Goal: Task Accomplishment & Management: Use online tool/utility

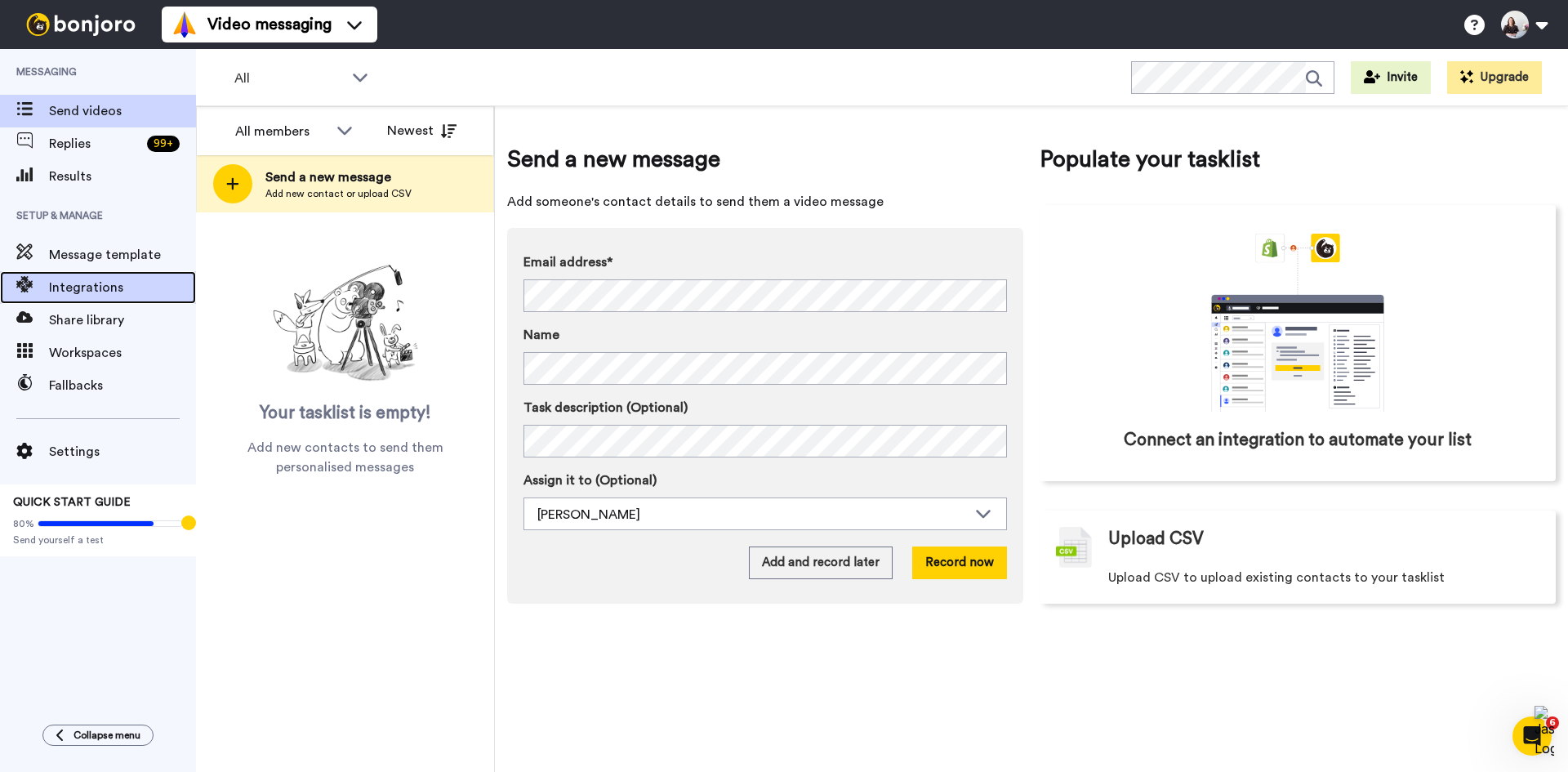
click at [111, 296] on span "Integrations" at bounding box center [122, 288] width 147 height 20
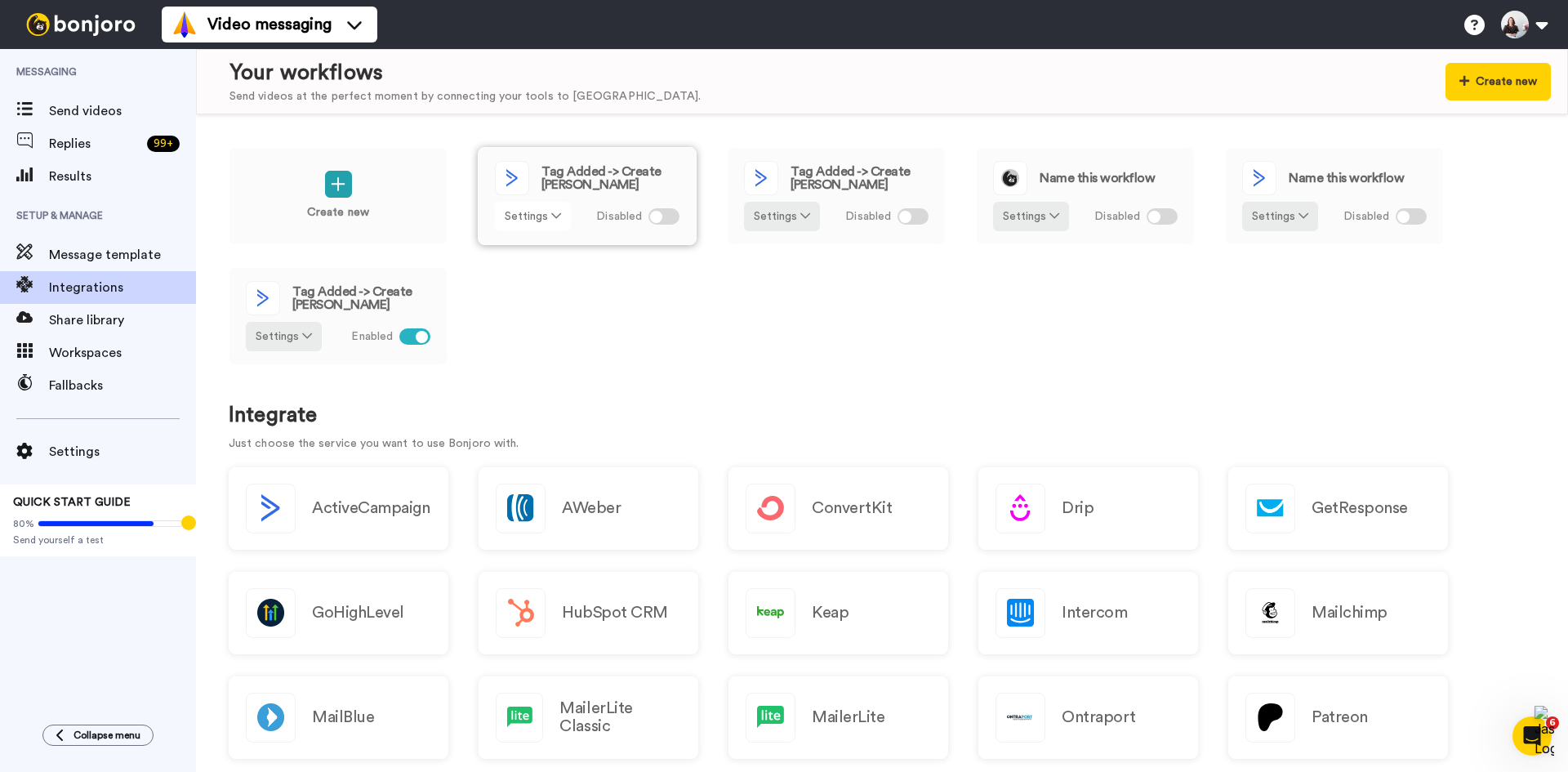
click at [545, 214] on button "Settings" at bounding box center [532, 216] width 76 height 29
click at [537, 245] on link "Edit" at bounding box center [534, 251] width 73 height 29
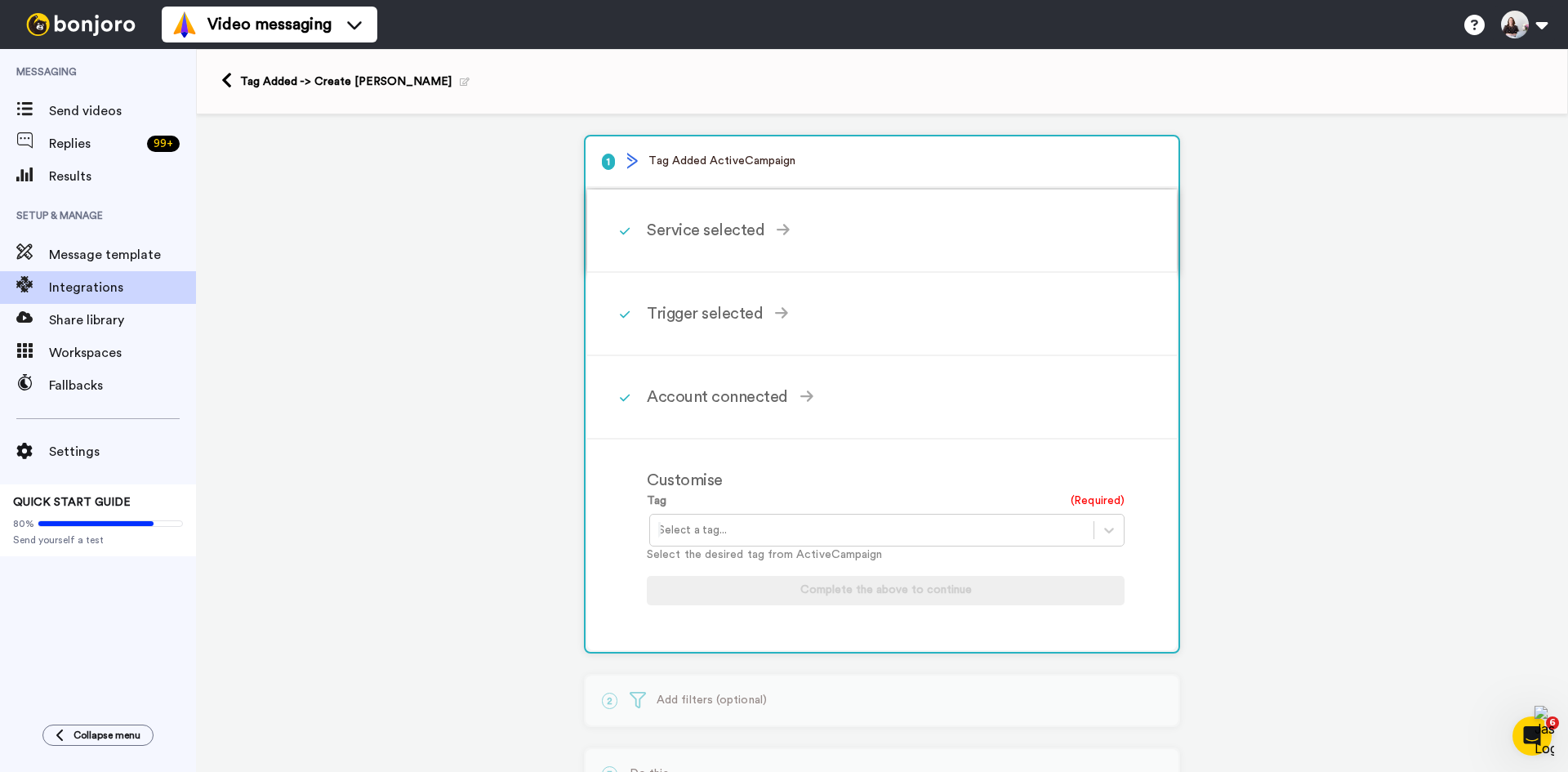
click at [719, 222] on div "Service selected" at bounding box center [886, 231] width 478 height 25
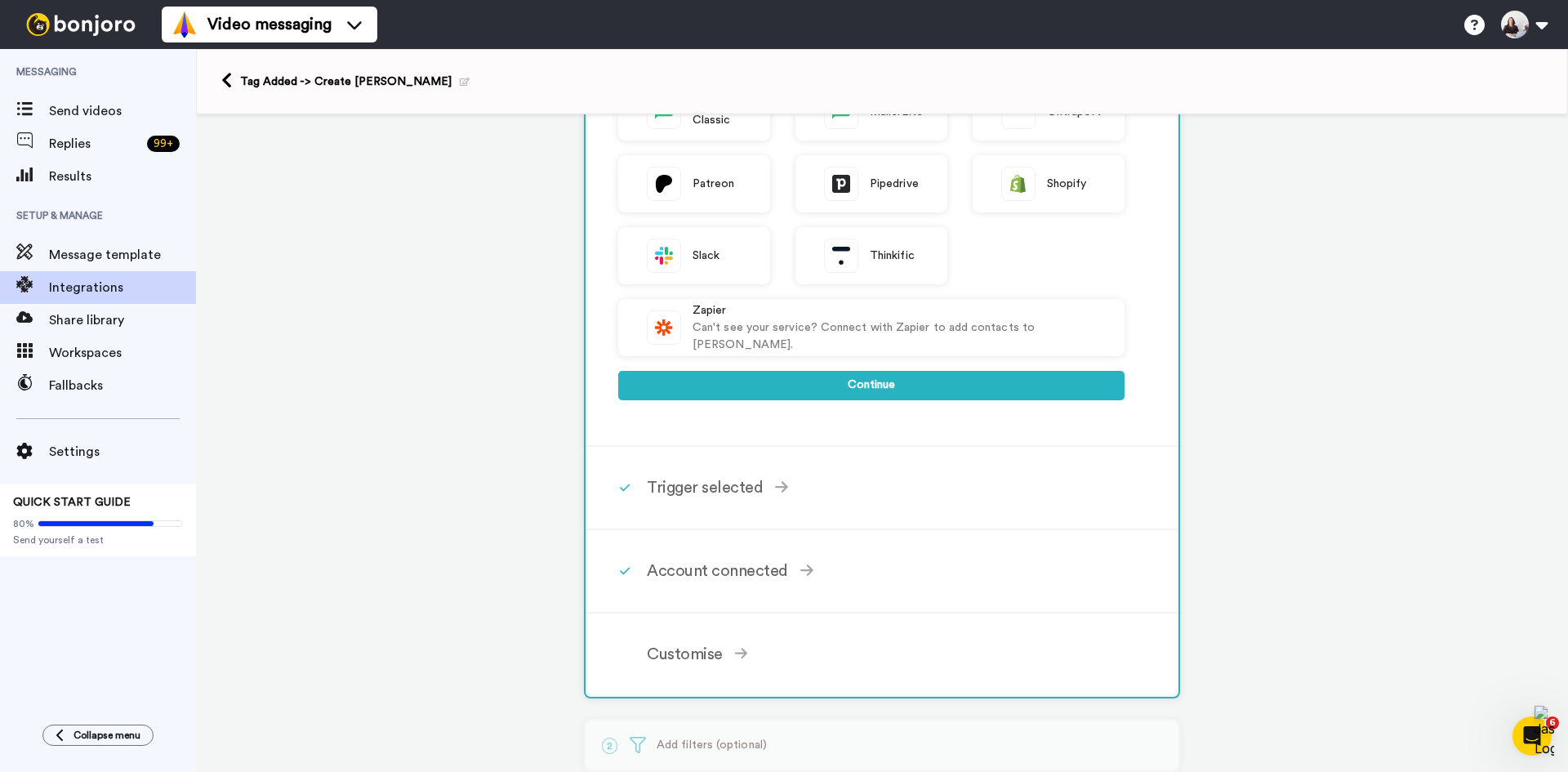
scroll to position [490, 0]
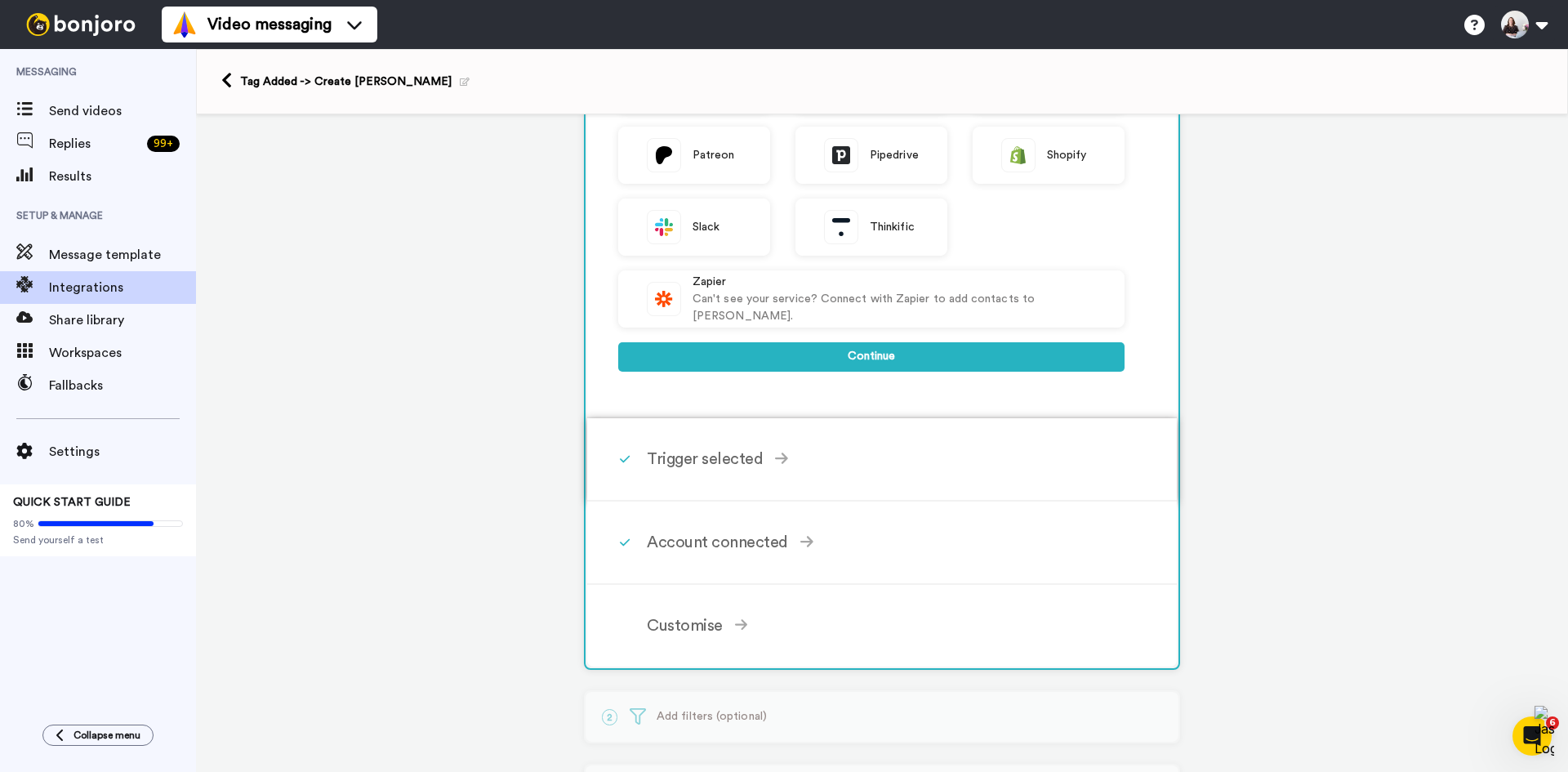
click at [759, 458] on div "Trigger selected" at bounding box center [886, 459] width 478 height 25
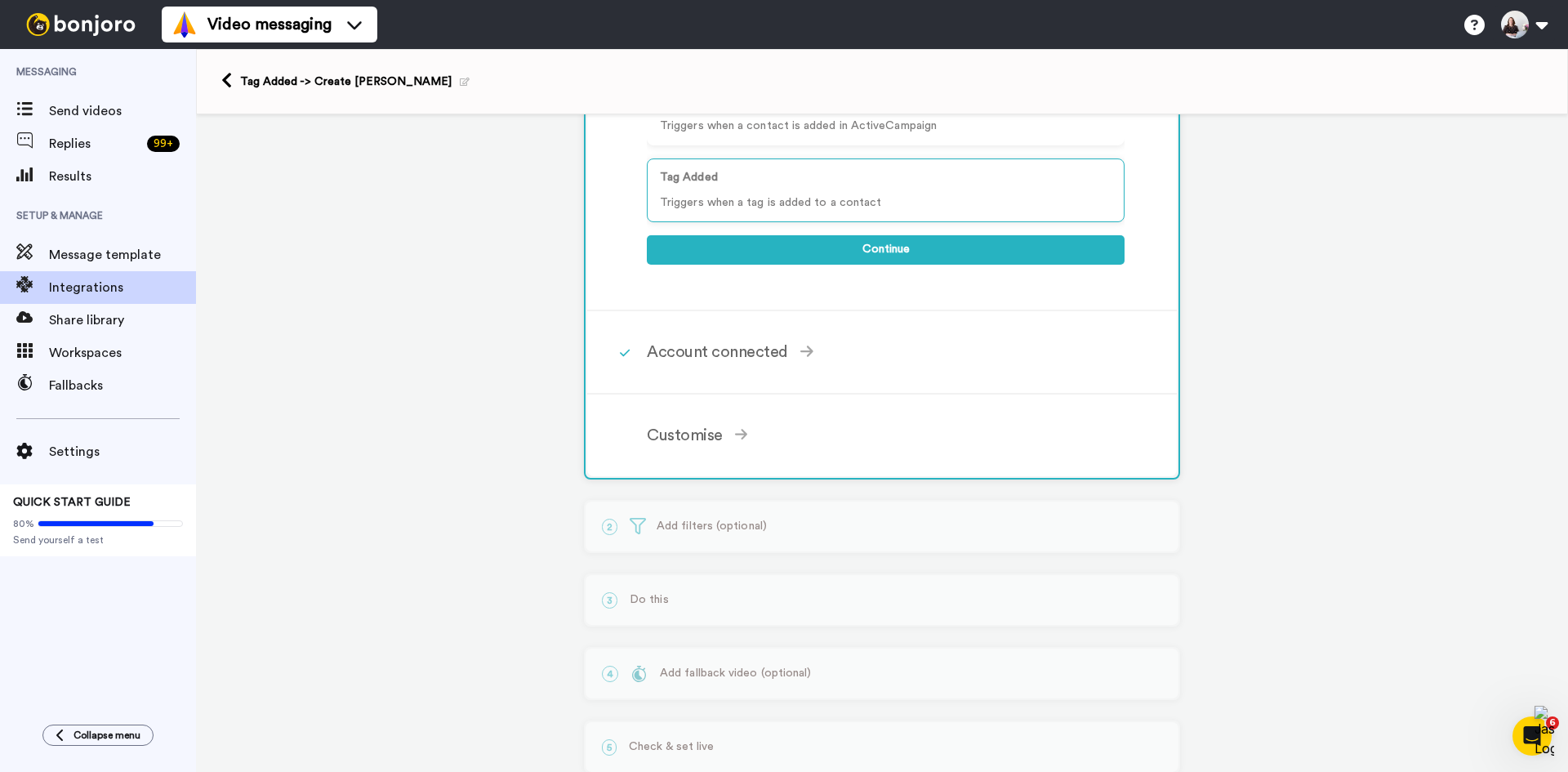
scroll to position [210, 0]
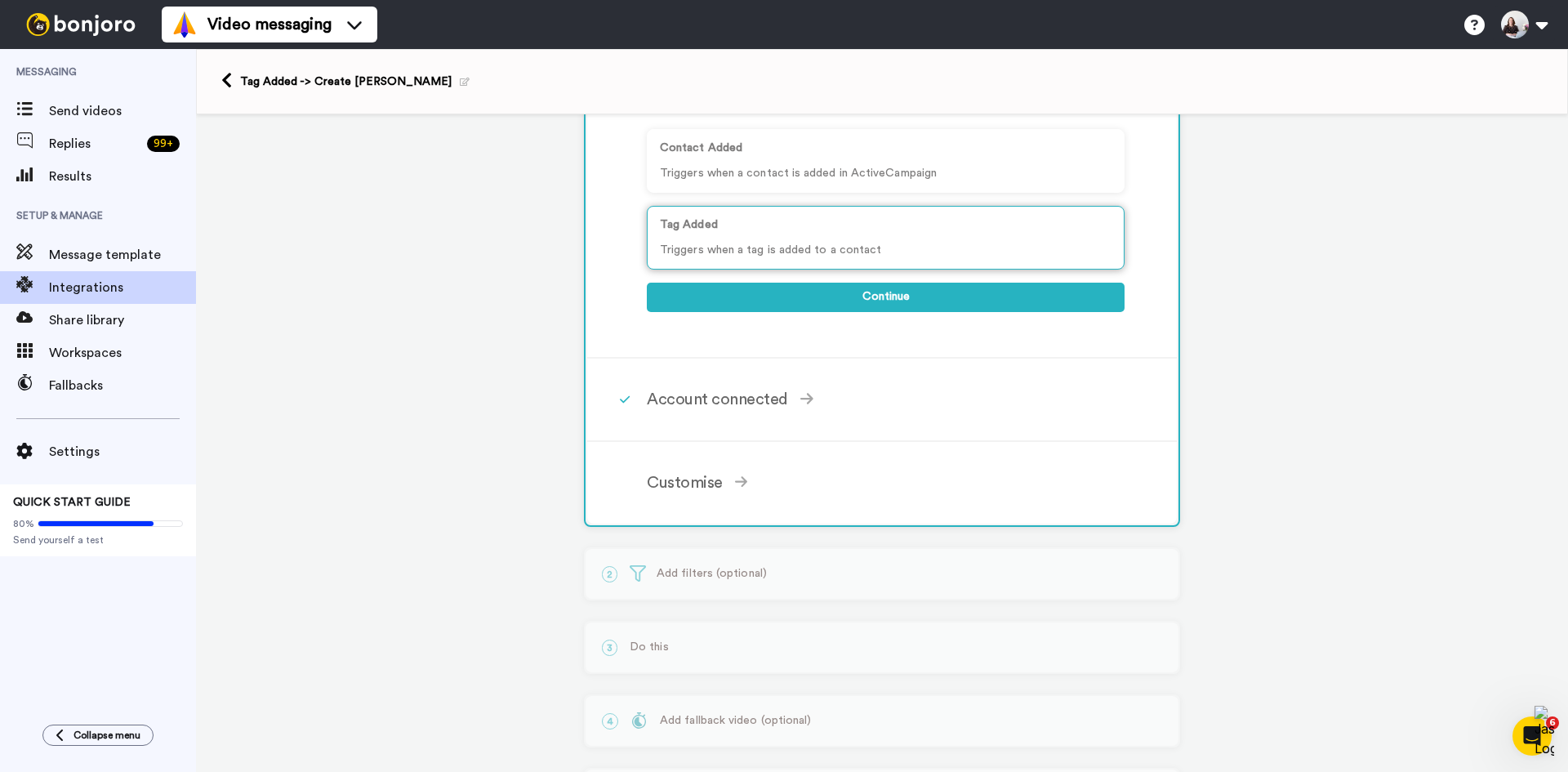
click at [834, 239] on div "Tag Added Triggers when a tag is added to a contact" at bounding box center [886, 237] width 478 height 64
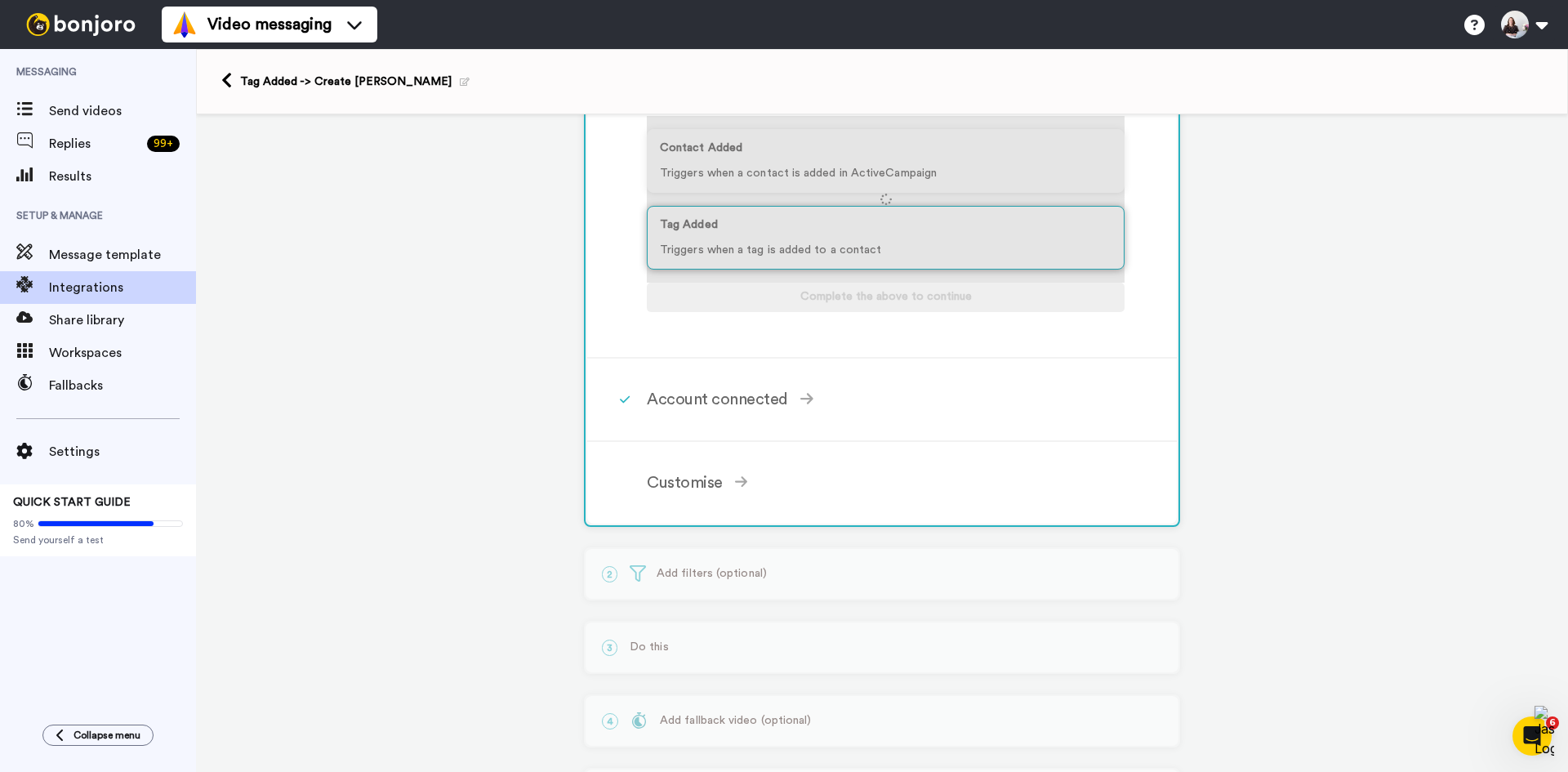
scroll to position [143, 0]
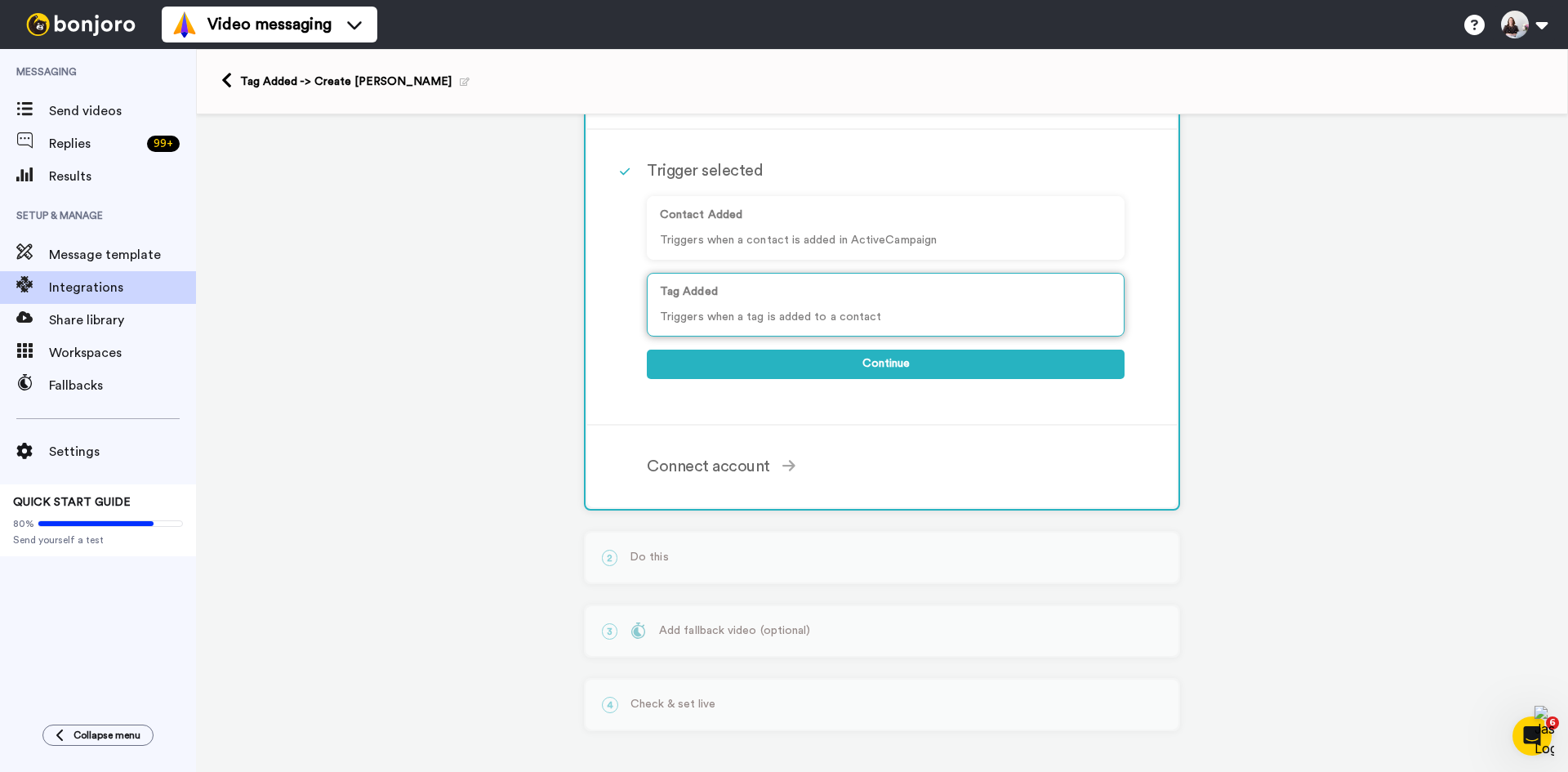
click at [836, 306] on div "Tag Added Triggers when a tag is added to a contact" at bounding box center [886, 305] width 478 height 64
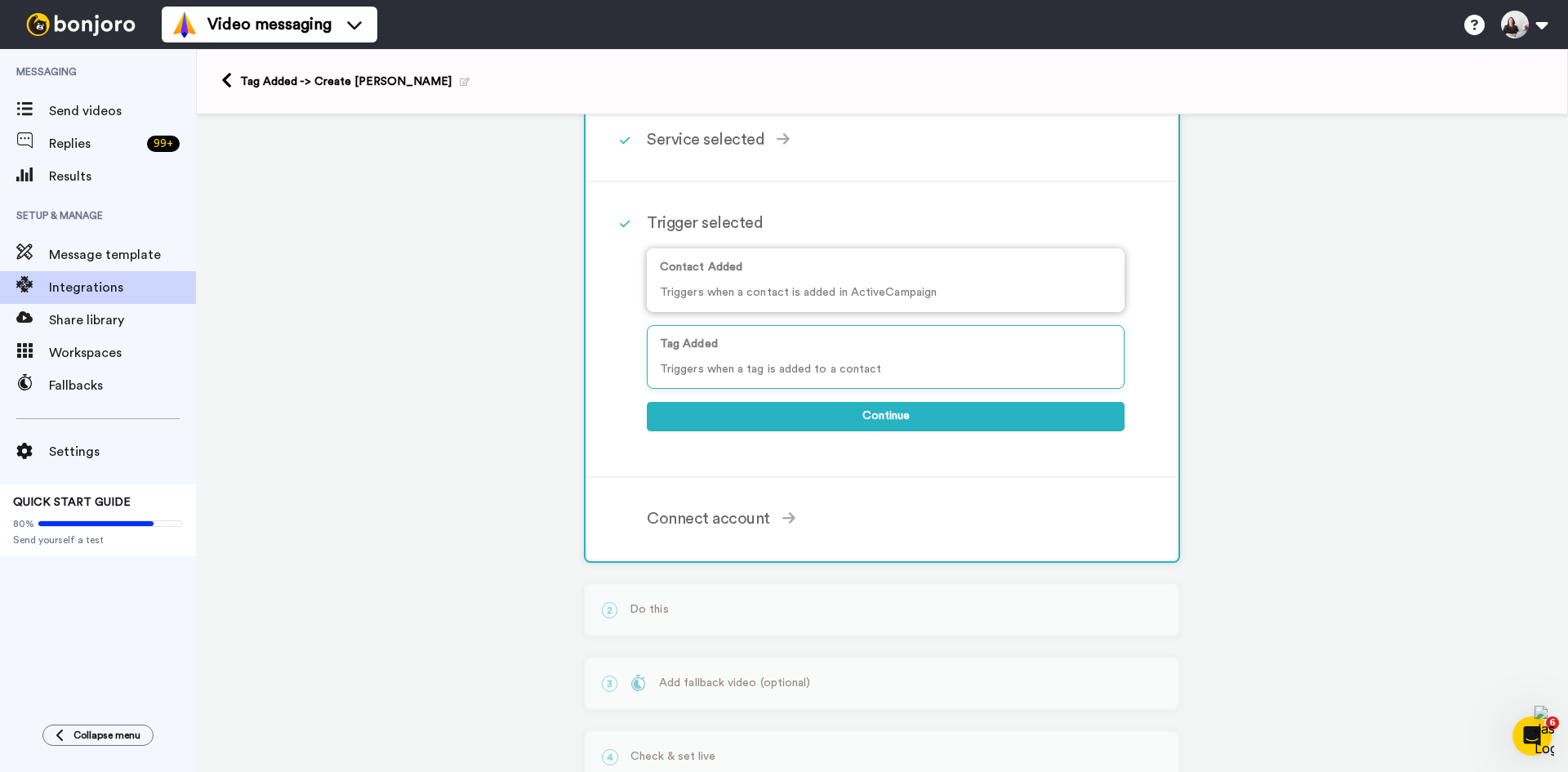
scroll to position [61, 0]
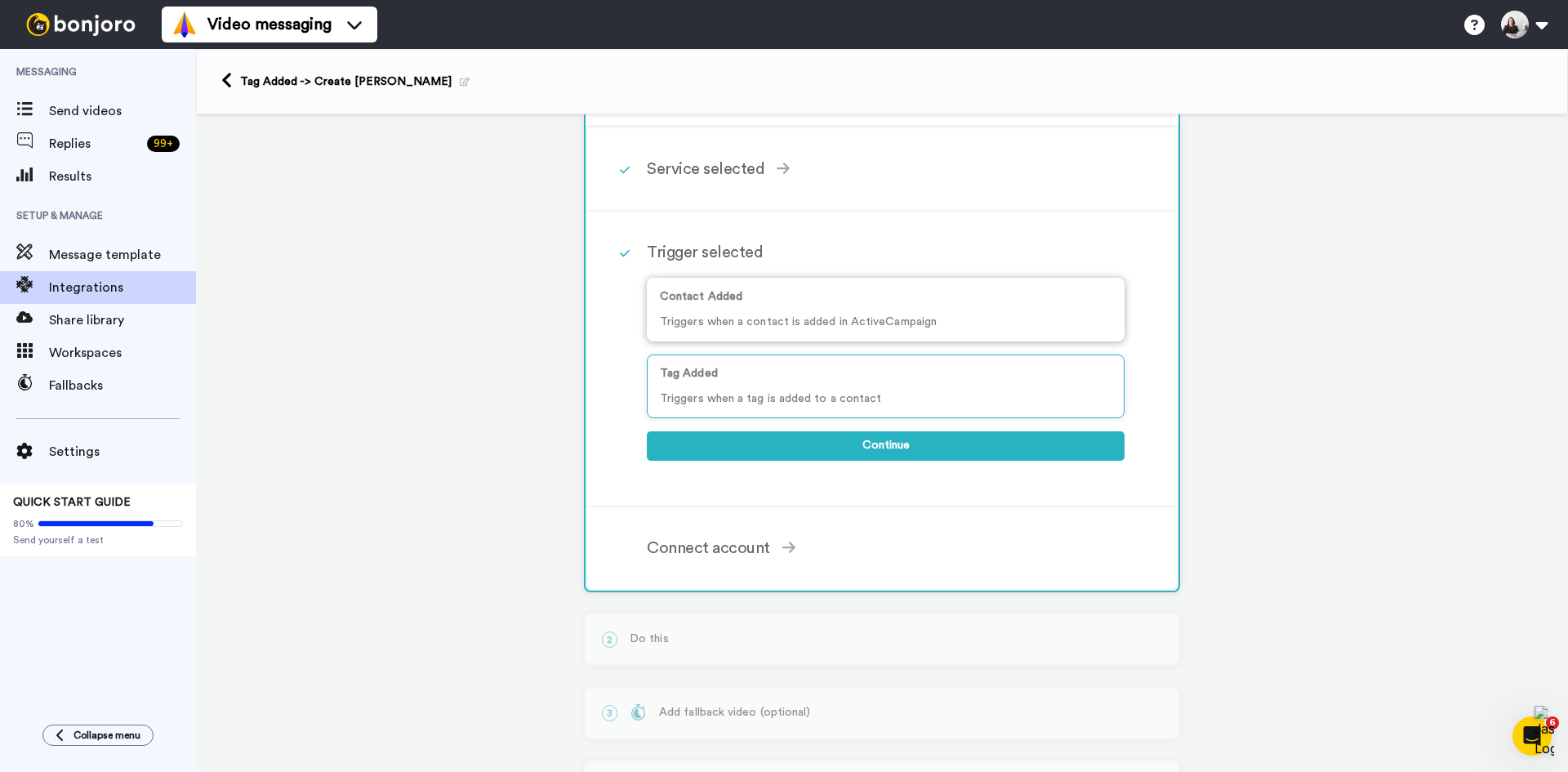
click at [888, 320] on p "Triggers when a contact is added in ActiveCampaign" at bounding box center [886, 322] width 452 height 17
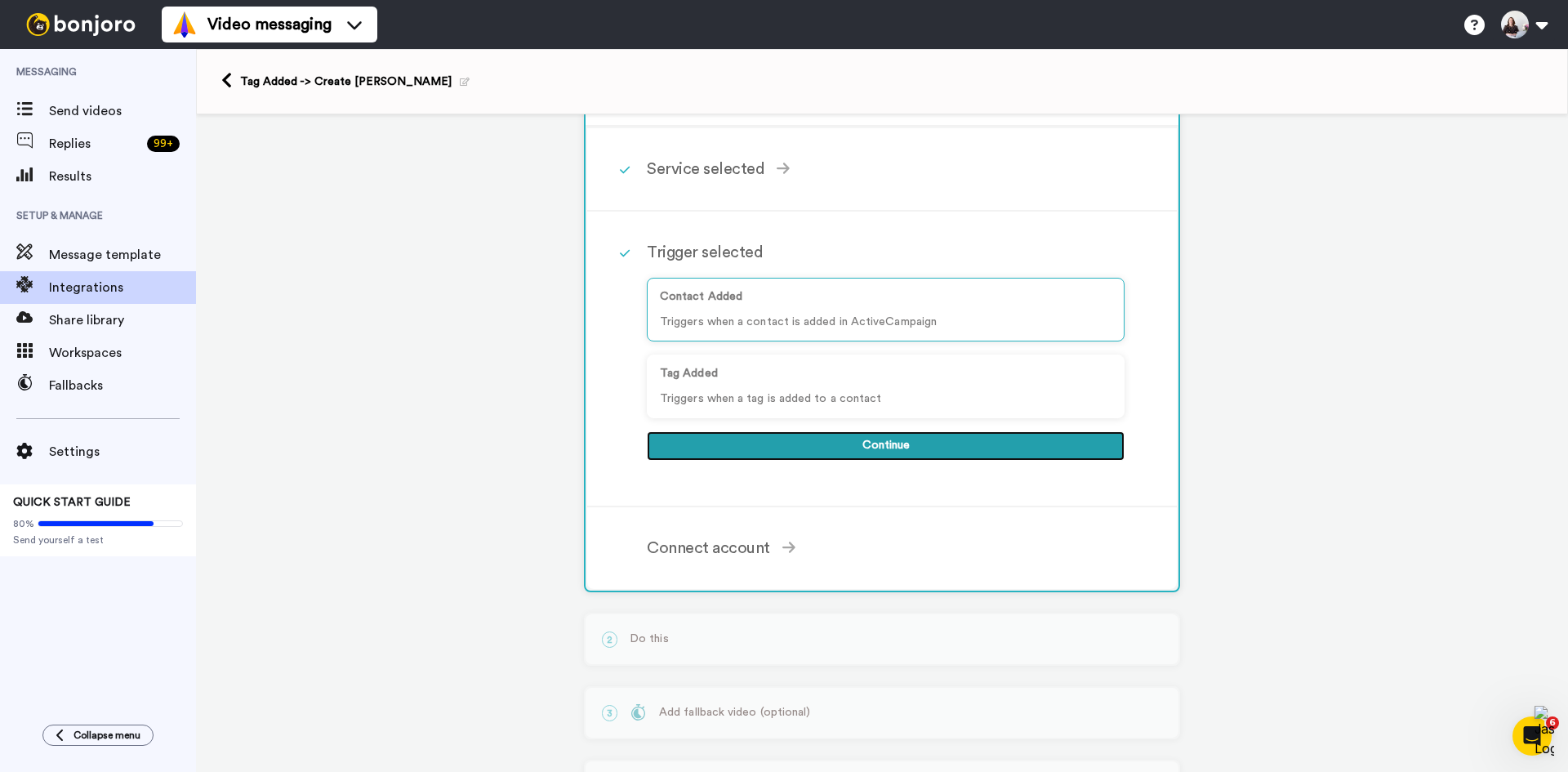
click at [900, 452] on button "Continue" at bounding box center [886, 445] width 478 height 29
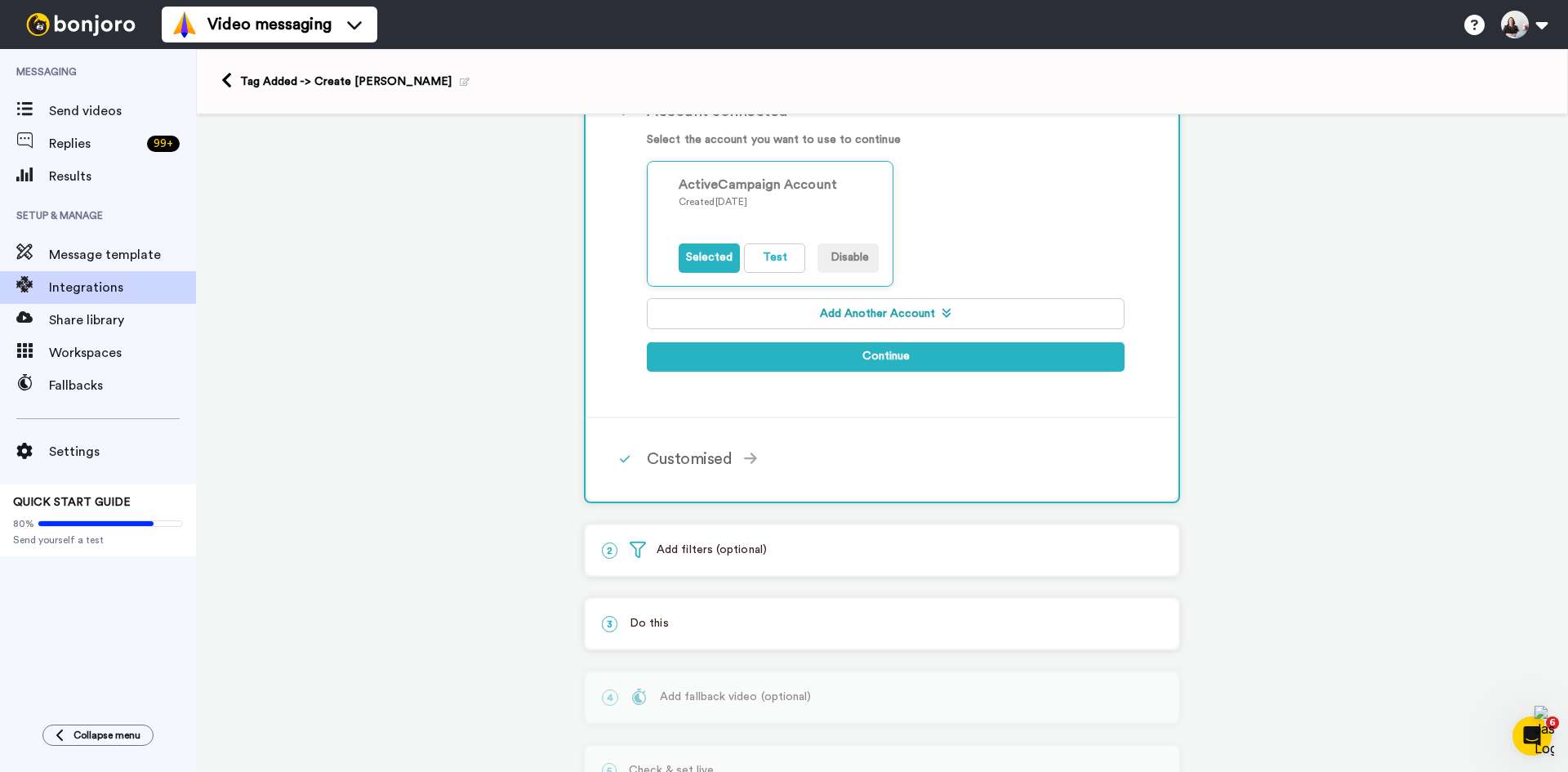
scroll to position [306, 0]
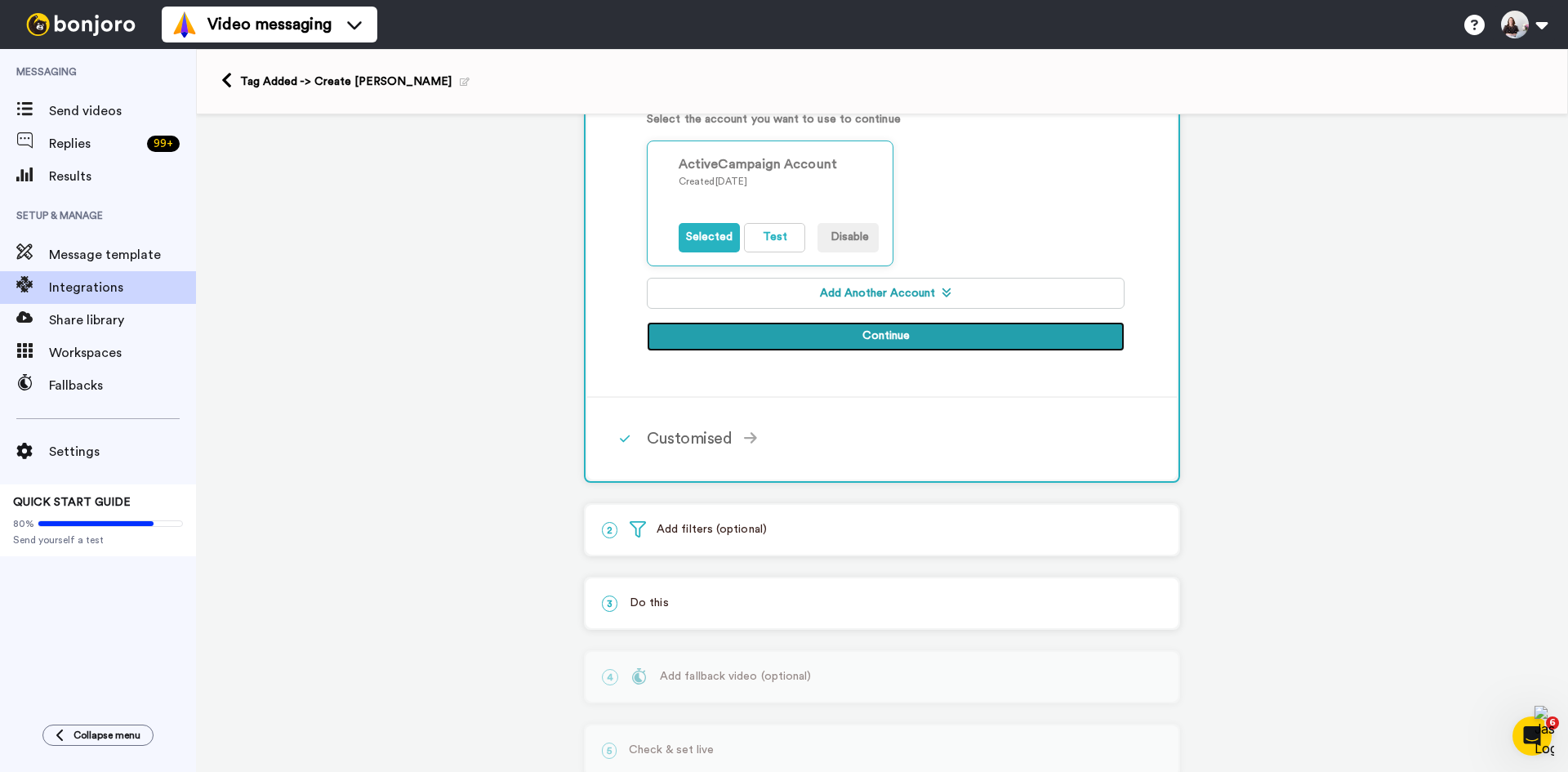
click at [785, 340] on button "Continue" at bounding box center [886, 336] width 478 height 29
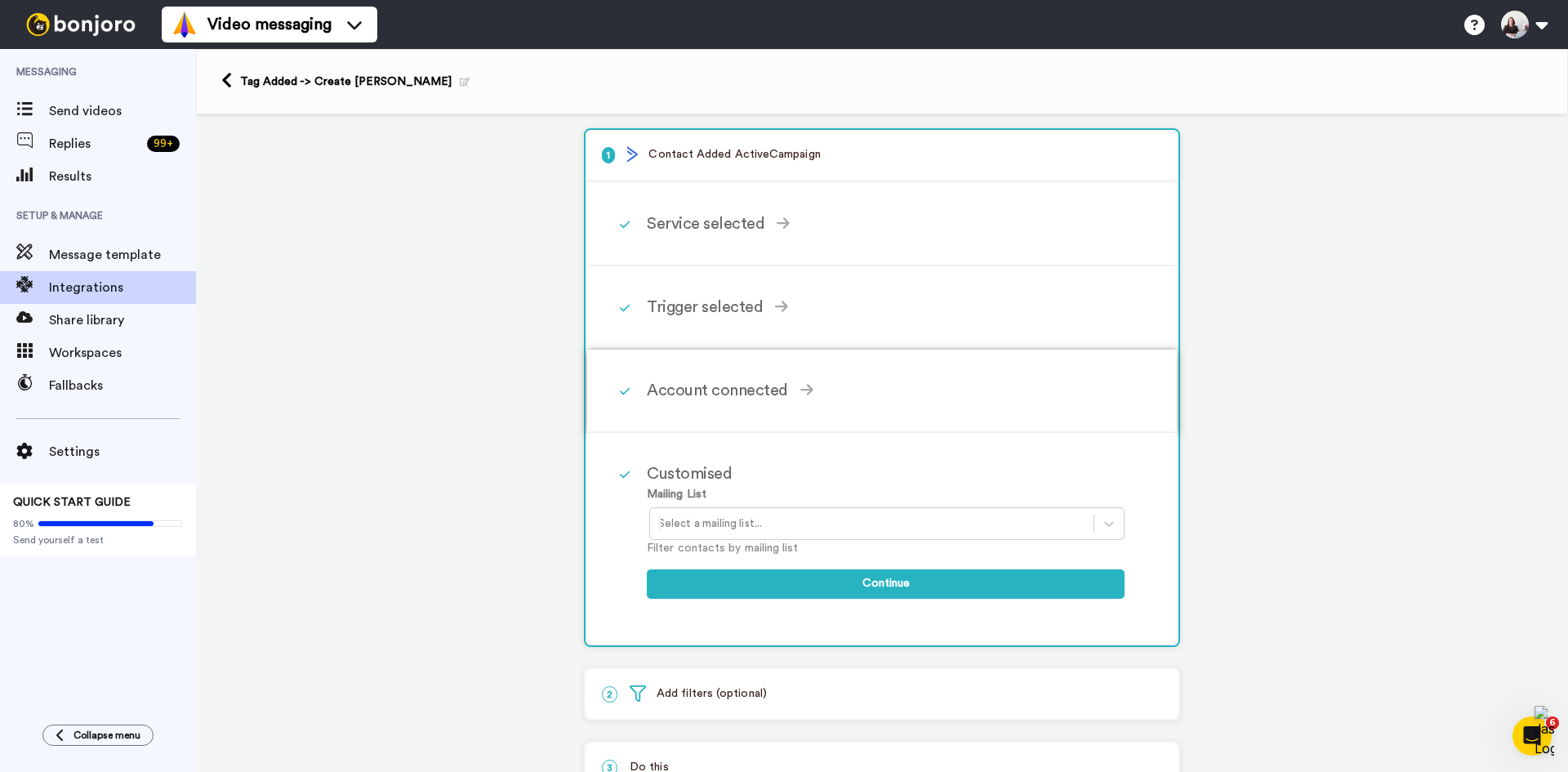
scroll to position [0, 0]
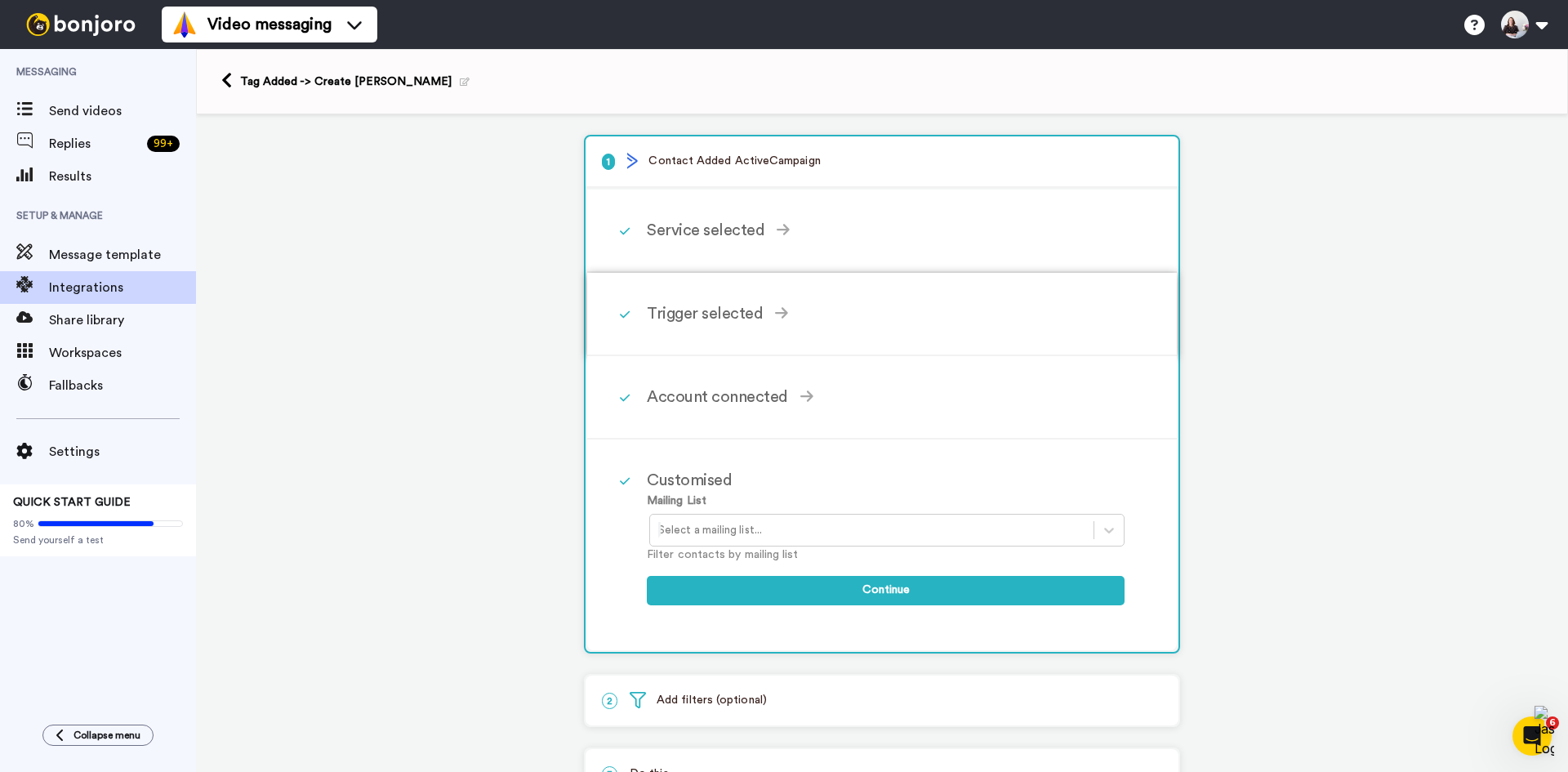
click at [692, 340] on div "Trigger selected Contact Added Triggers when a contact is added in ActiveCampai…" at bounding box center [882, 315] width 589 height 83
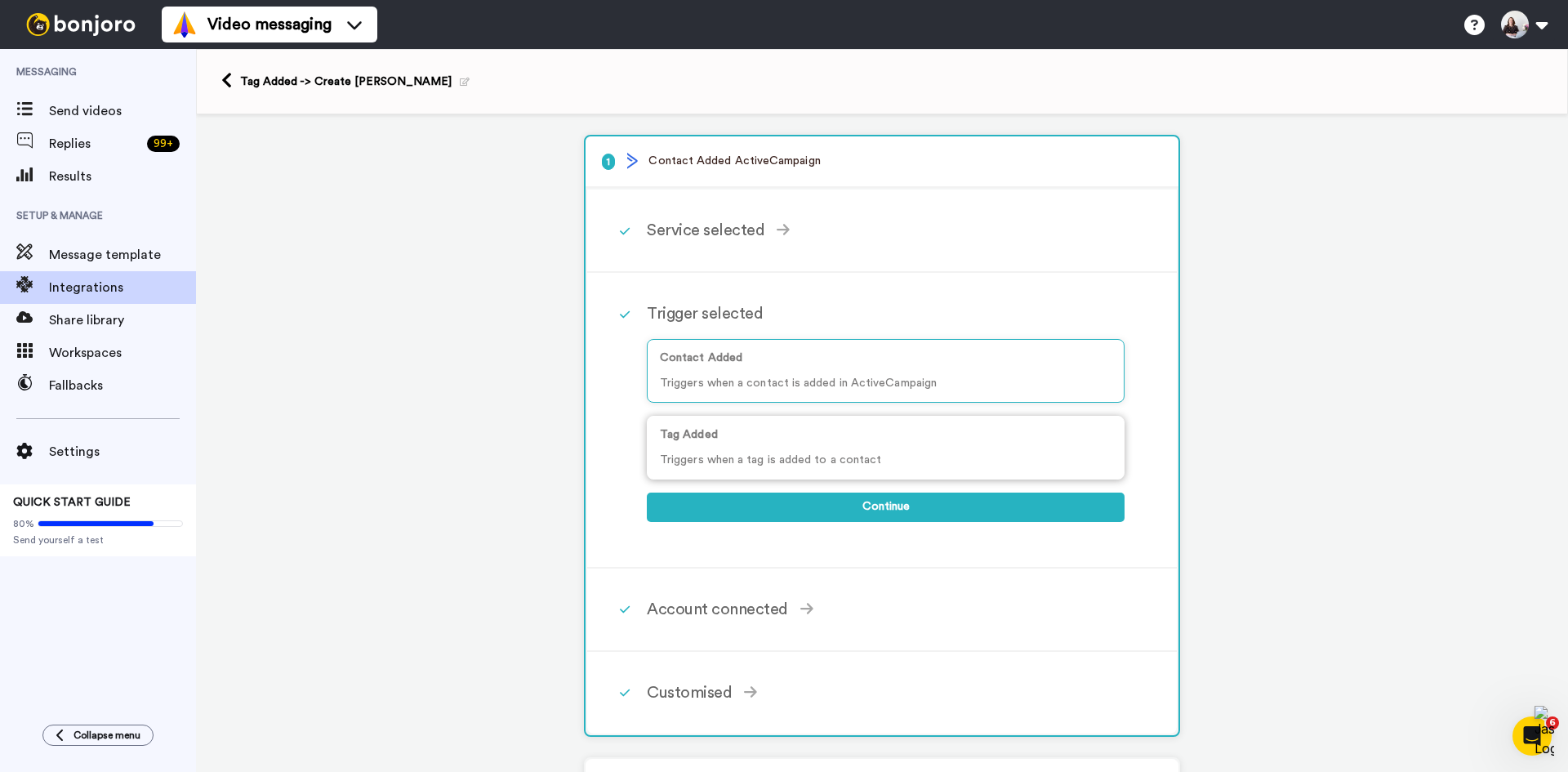
click at [709, 436] on p "Tag Added" at bounding box center [886, 435] width 452 height 17
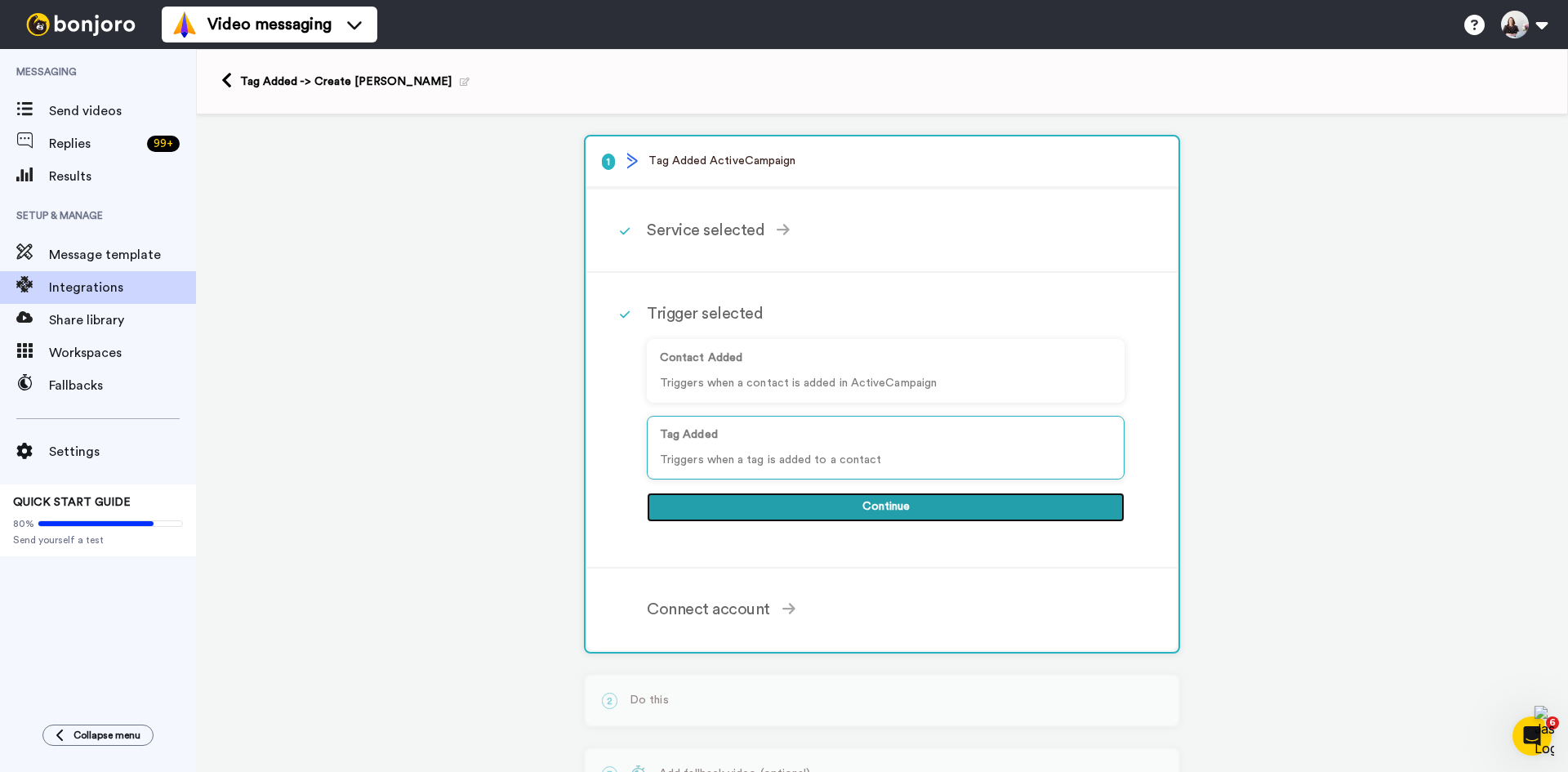
click at [704, 497] on button "Continue" at bounding box center [886, 506] width 478 height 29
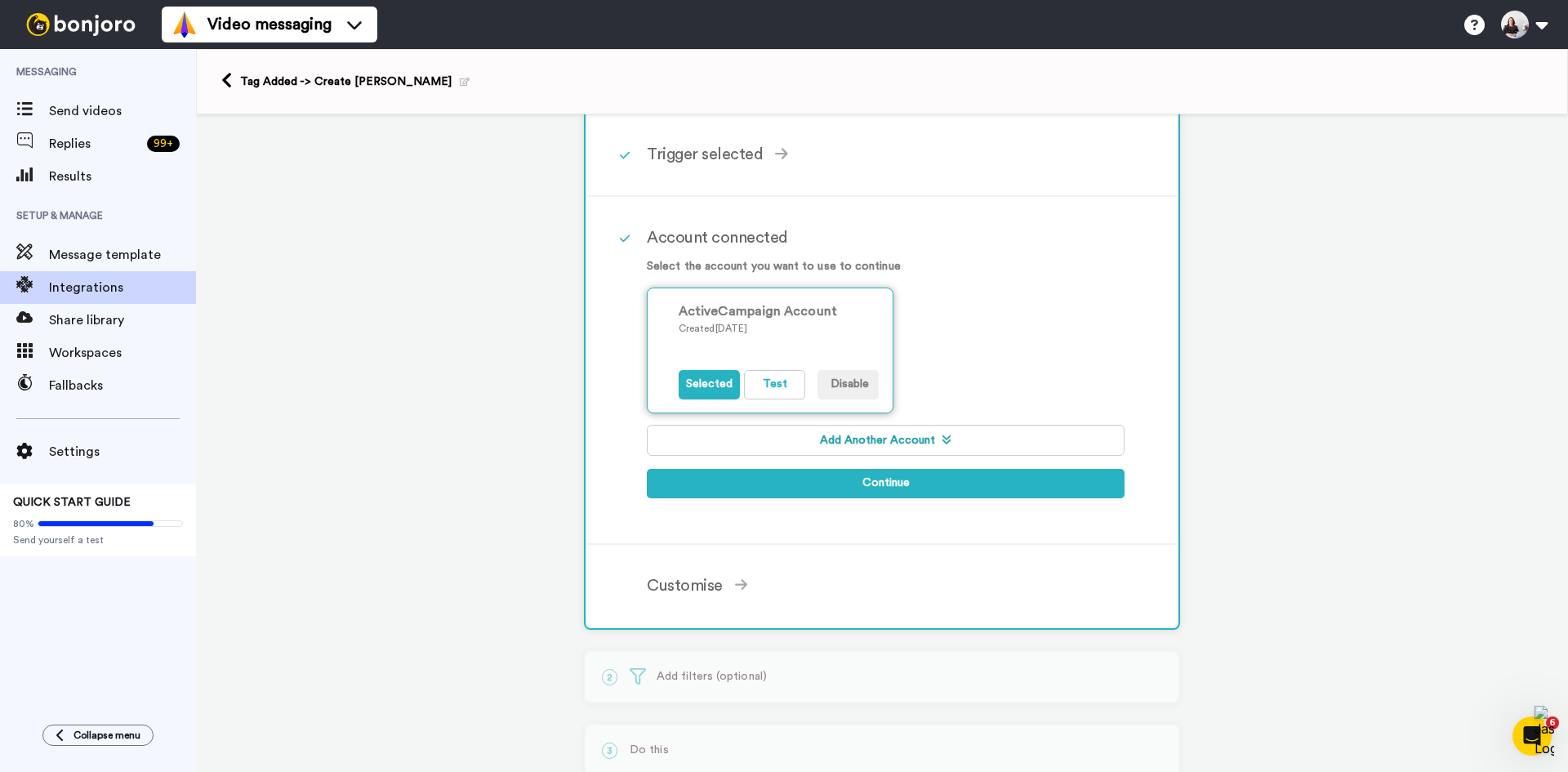
scroll to position [245, 0]
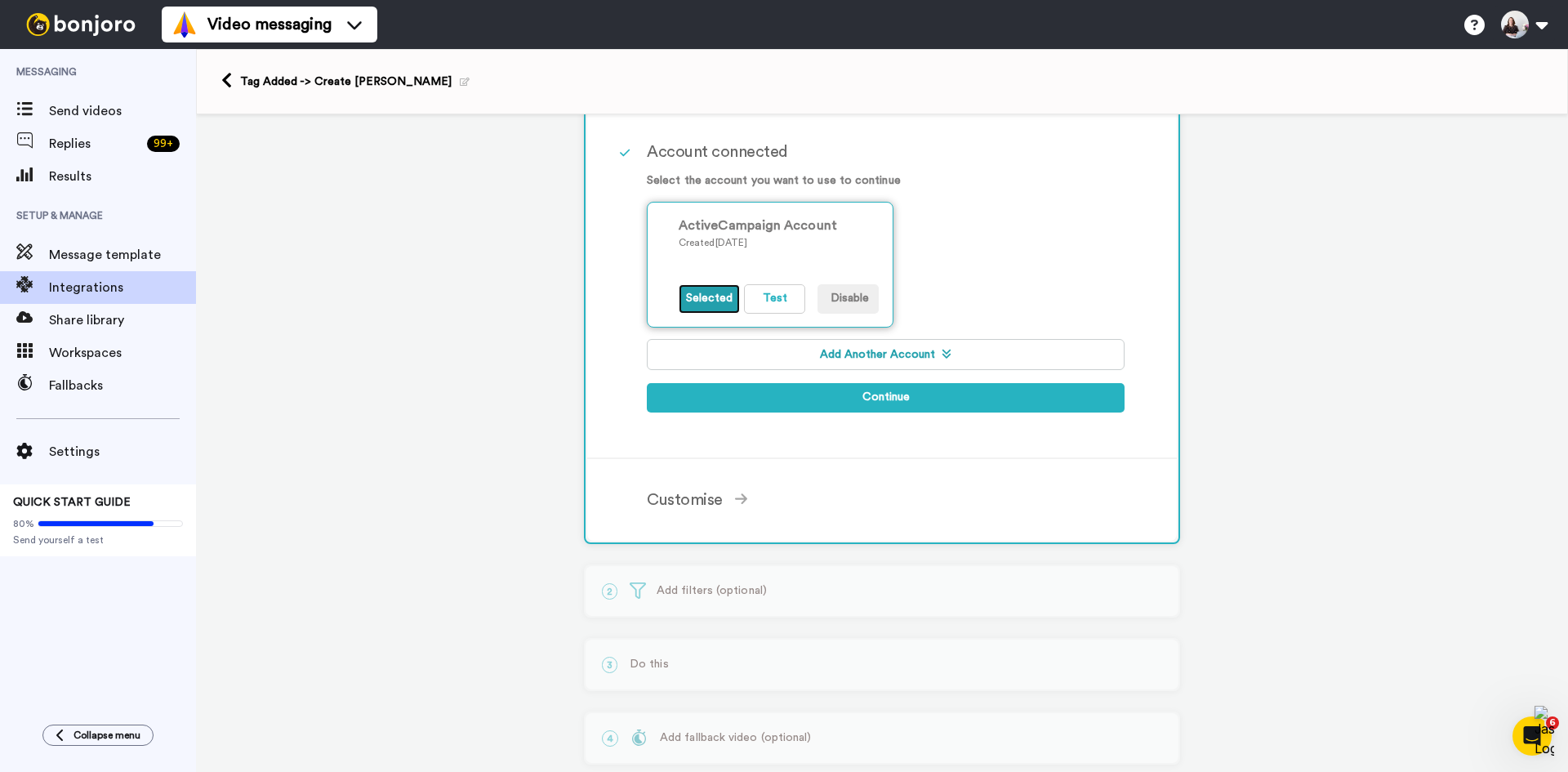
click at [704, 301] on button "Selected" at bounding box center [710, 298] width 61 height 29
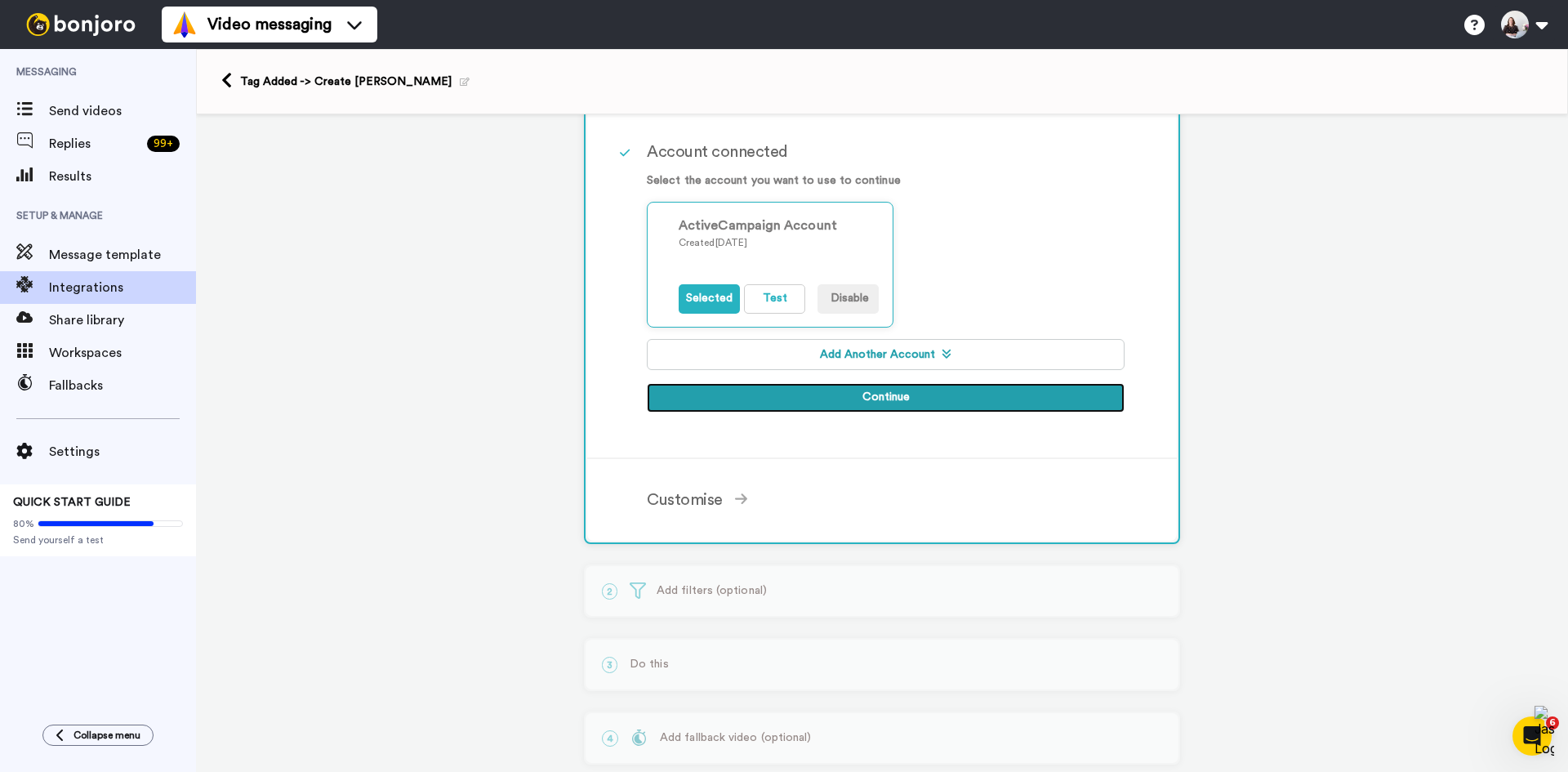
click at [720, 388] on button "Continue" at bounding box center [886, 397] width 478 height 29
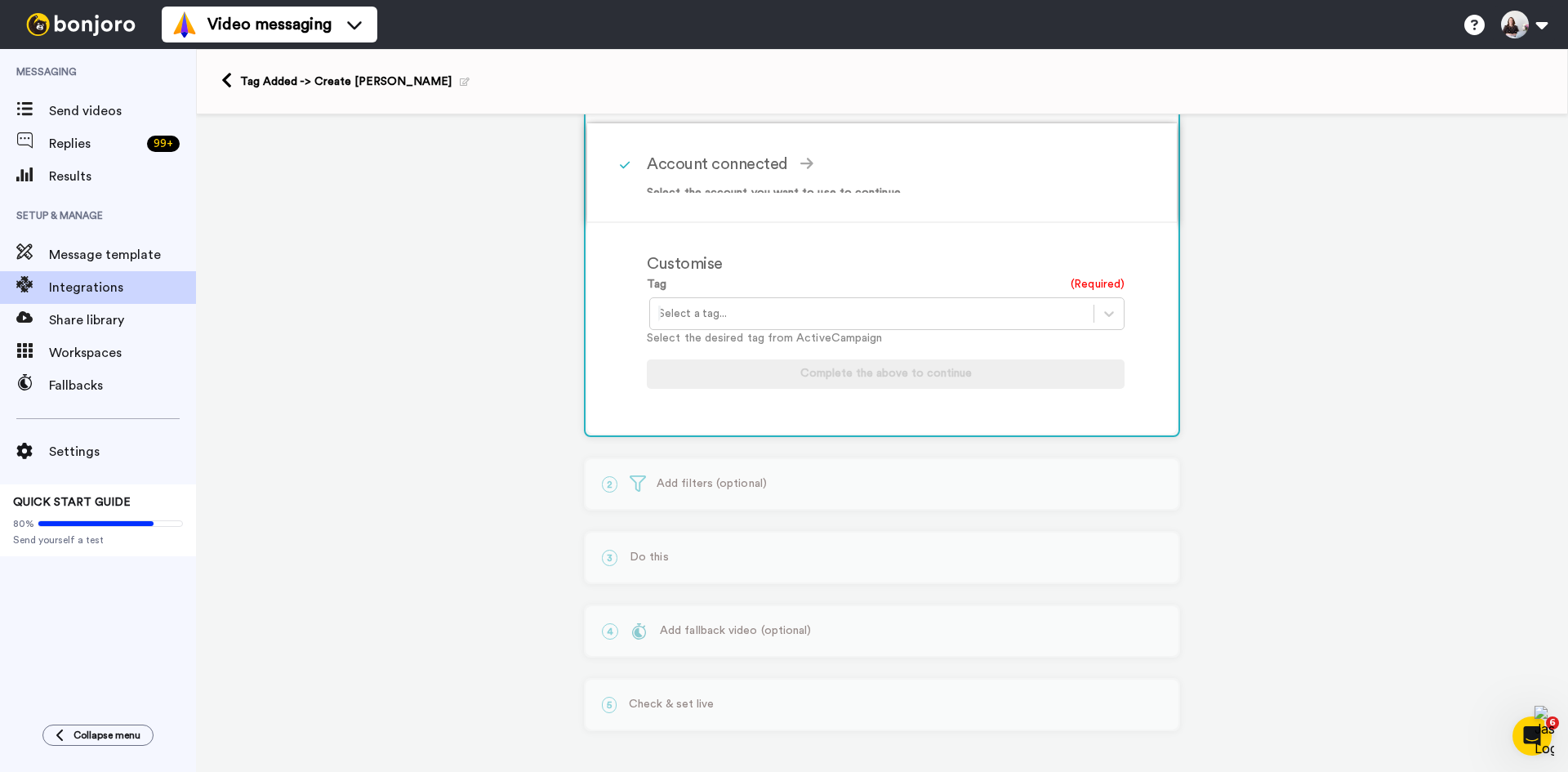
scroll to position [217, 0]
click at [717, 316] on div at bounding box center [872, 314] width 427 height 20
click at [704, 377] on div "Step2Over100K" at bounding box center [888, 379] width 478 height 30
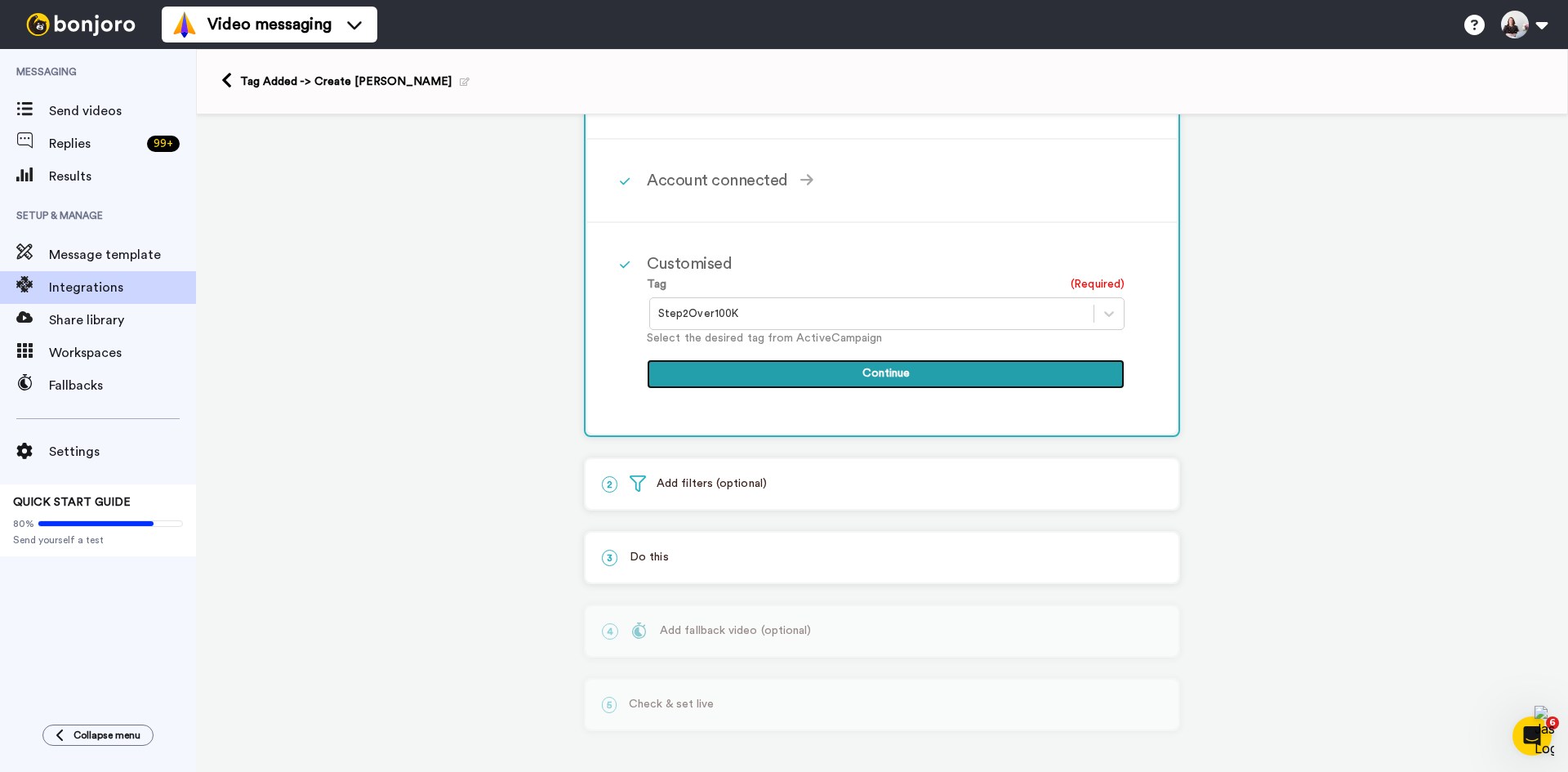
click at [704, 377] on button "Continue" at bounding box center [886, 374] width 478 height 29
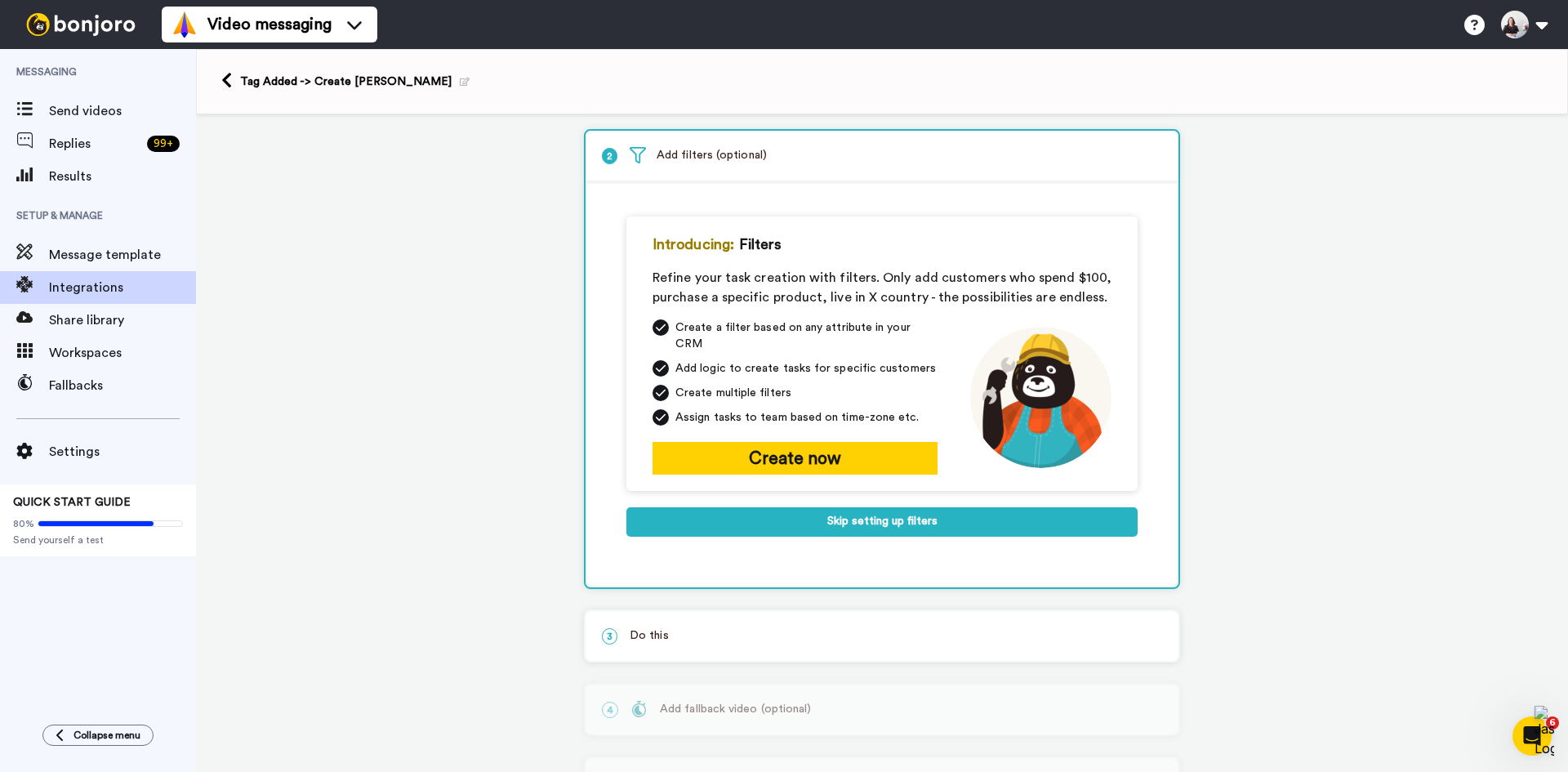
scroll to position [0, 0]
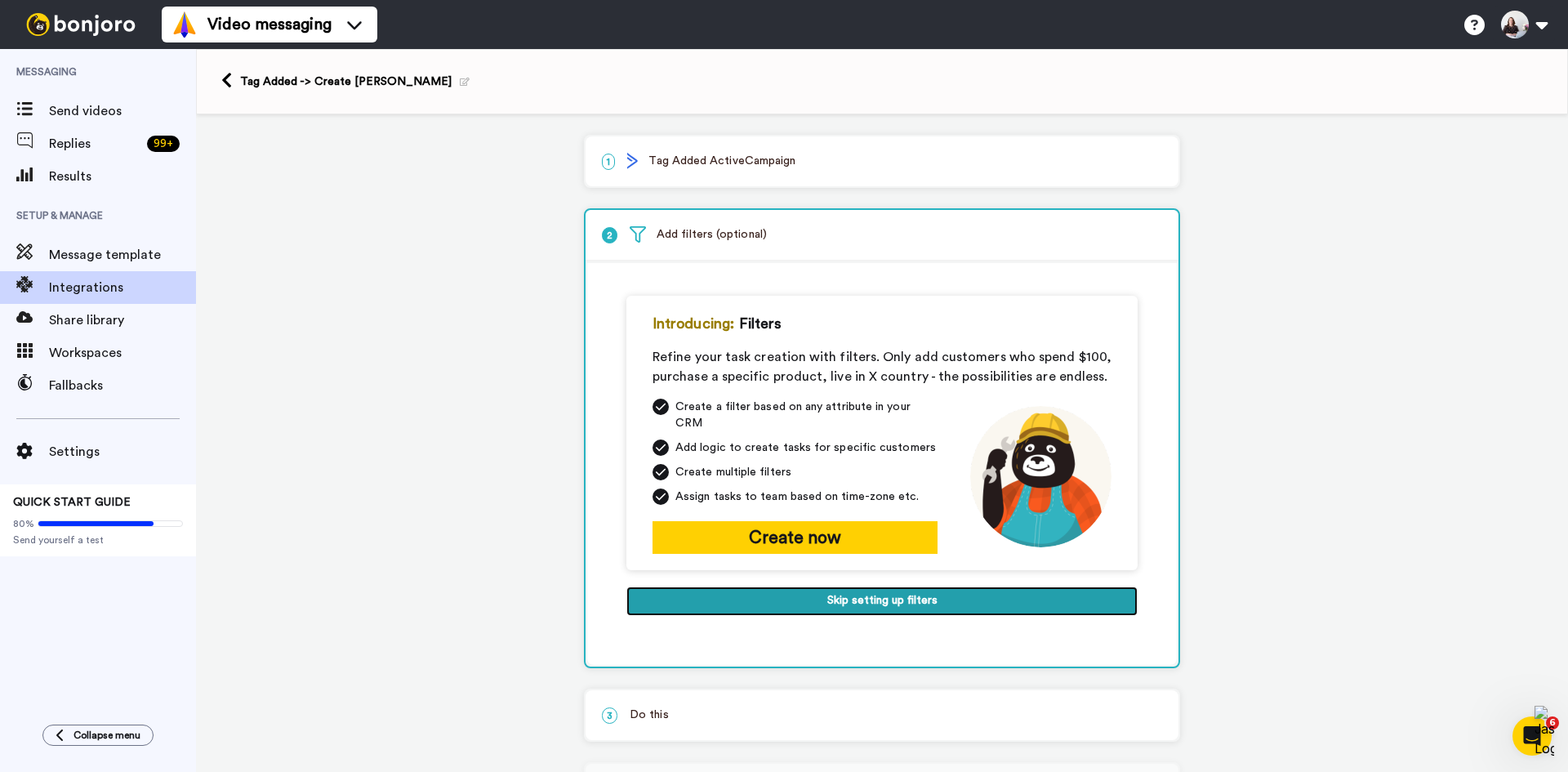
click at [818, 590] on button "Skip setting up filters" at bounding box center [882, 600] width 511 height 29
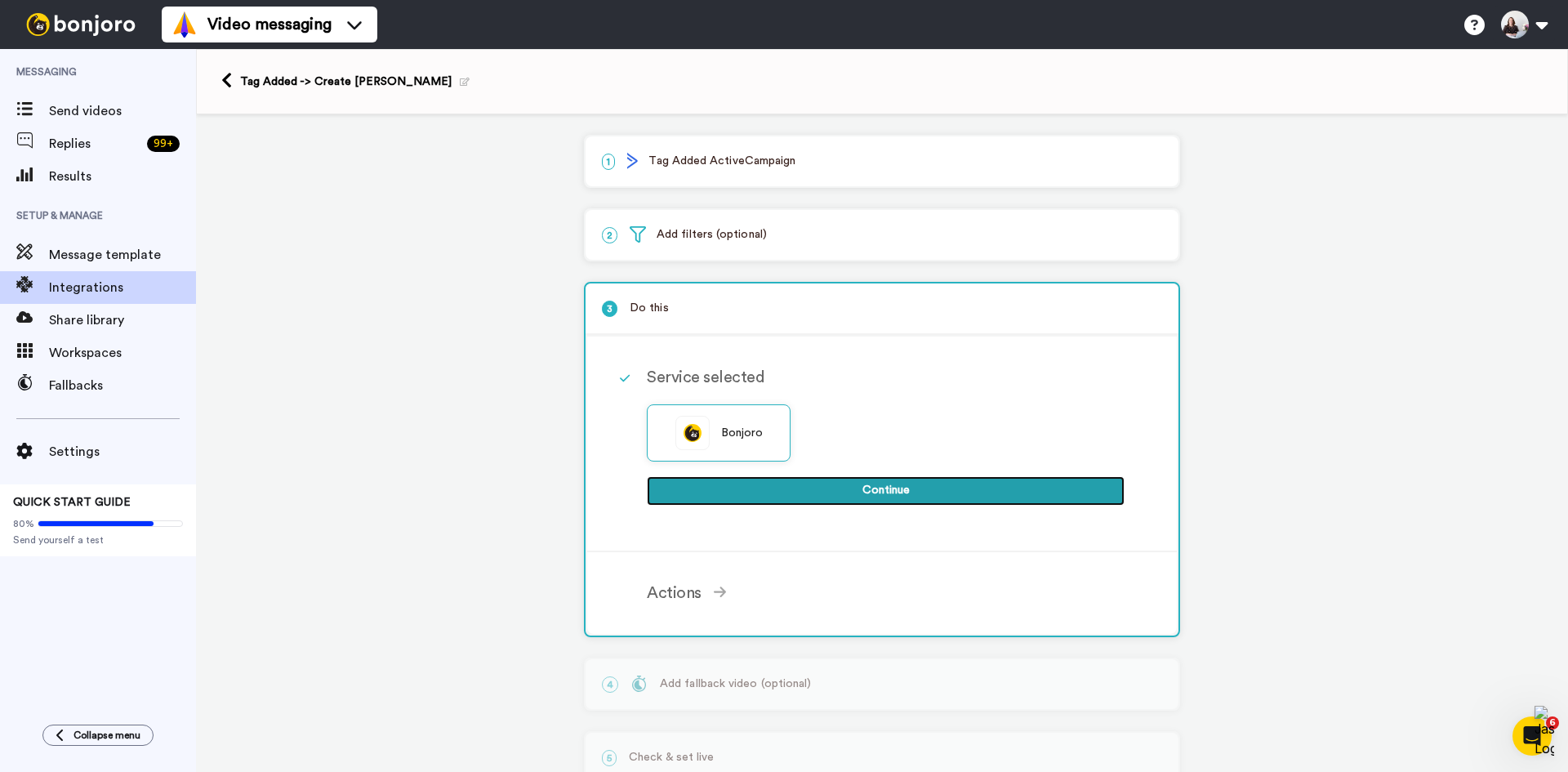
click at [748, 494] on button "Continue" at bounding box center [886, 491] width 478 height 29
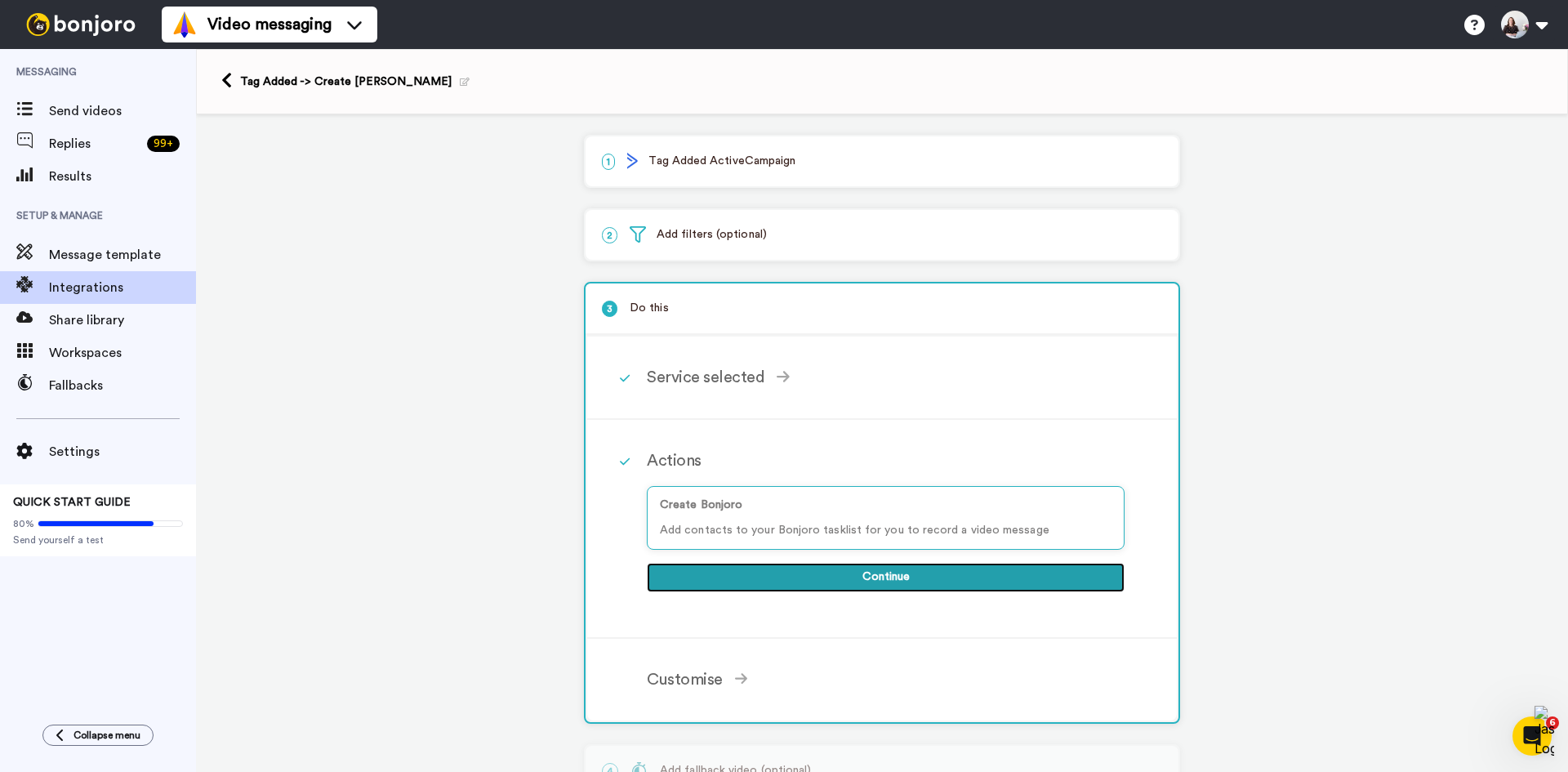
click at [767, 581] on button "Continue" at bounding box center [886, 577] width 478 height 29
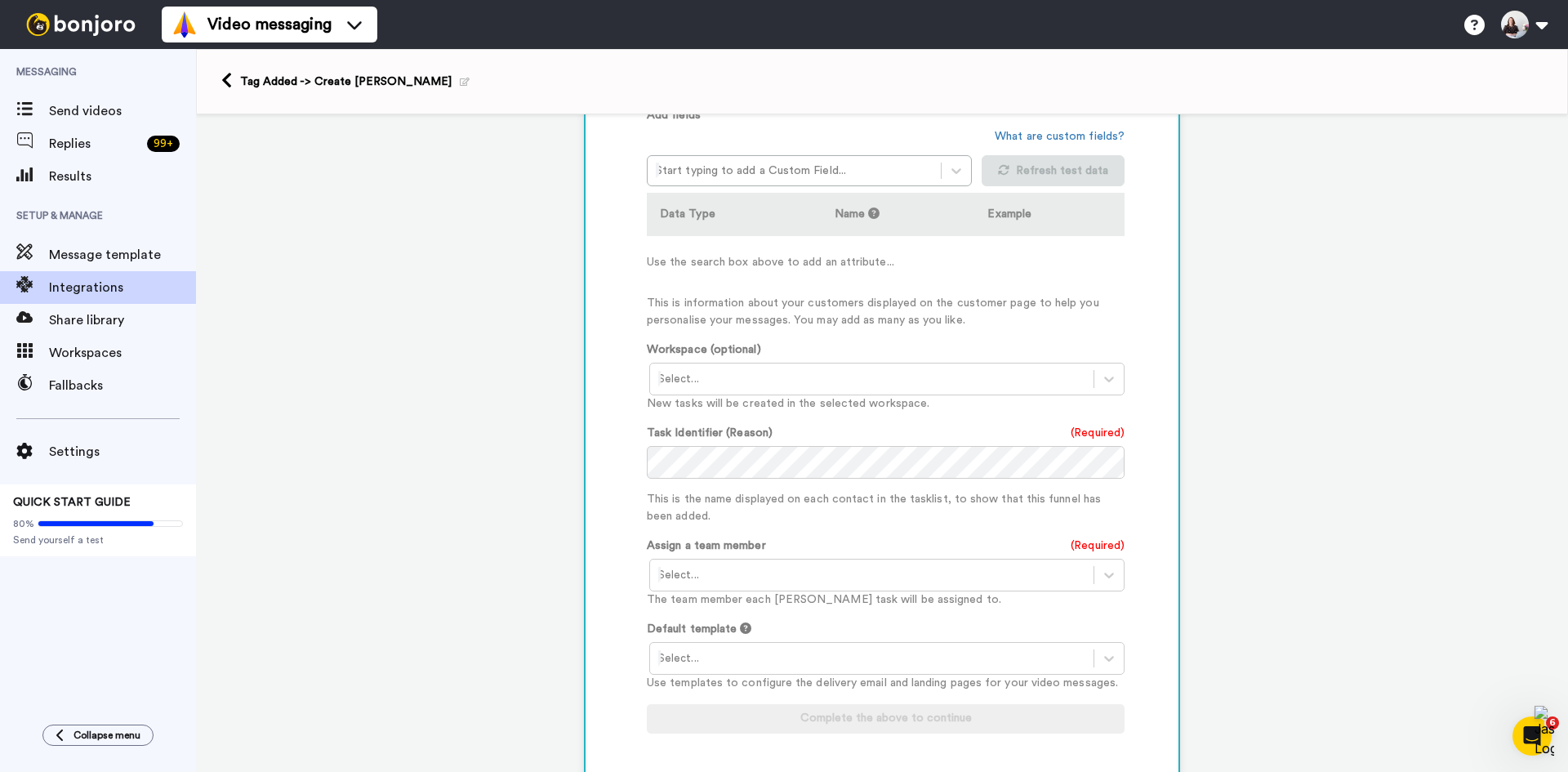
scroll to position [490, 0]
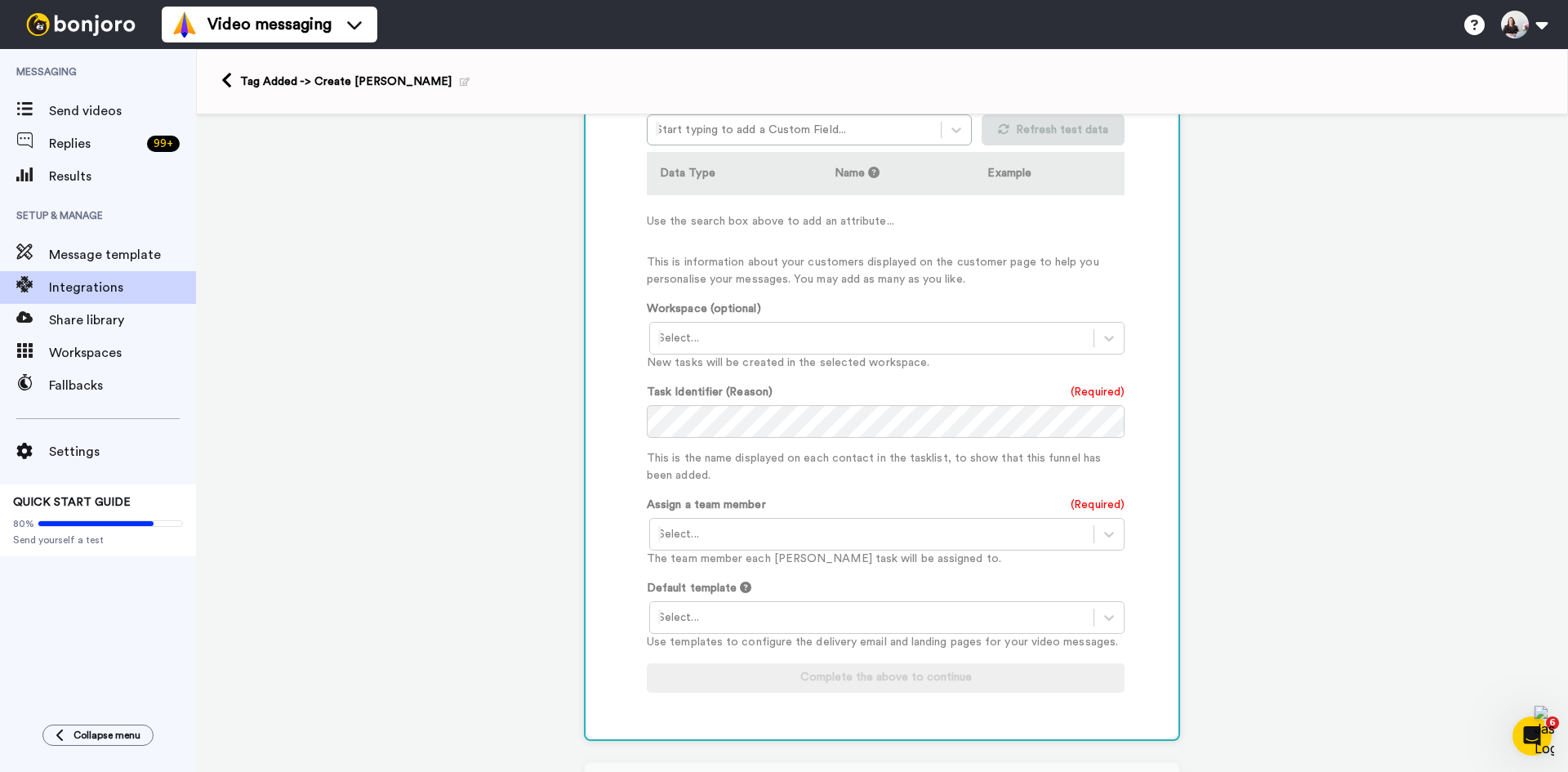
click at [755, 437] on div "Task Identifier (Reason) (Required) This is the name displayed on each contact …" at bounding box center [886, 433] width 478 height 100
click at [756, 535] on div at bounding box center [872, 535] width 427 height 20
click at [750, 564] on div "Catherine Erdly <catherine@futureretail.world>" at bounding box center [888, 569] width 478 height 30
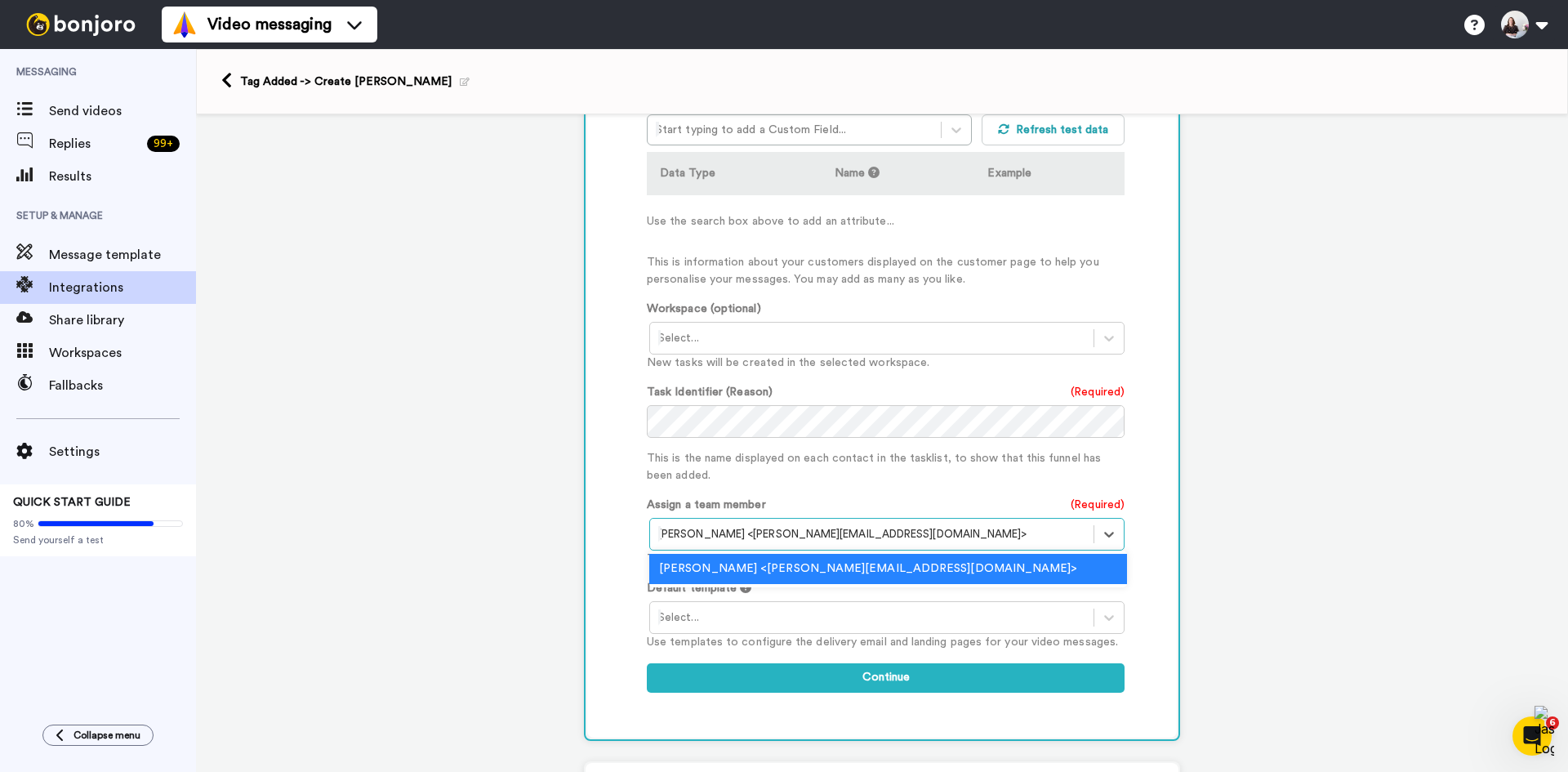
click at [752, 528] on div at bounding box center [872, 535] width 427 height 20
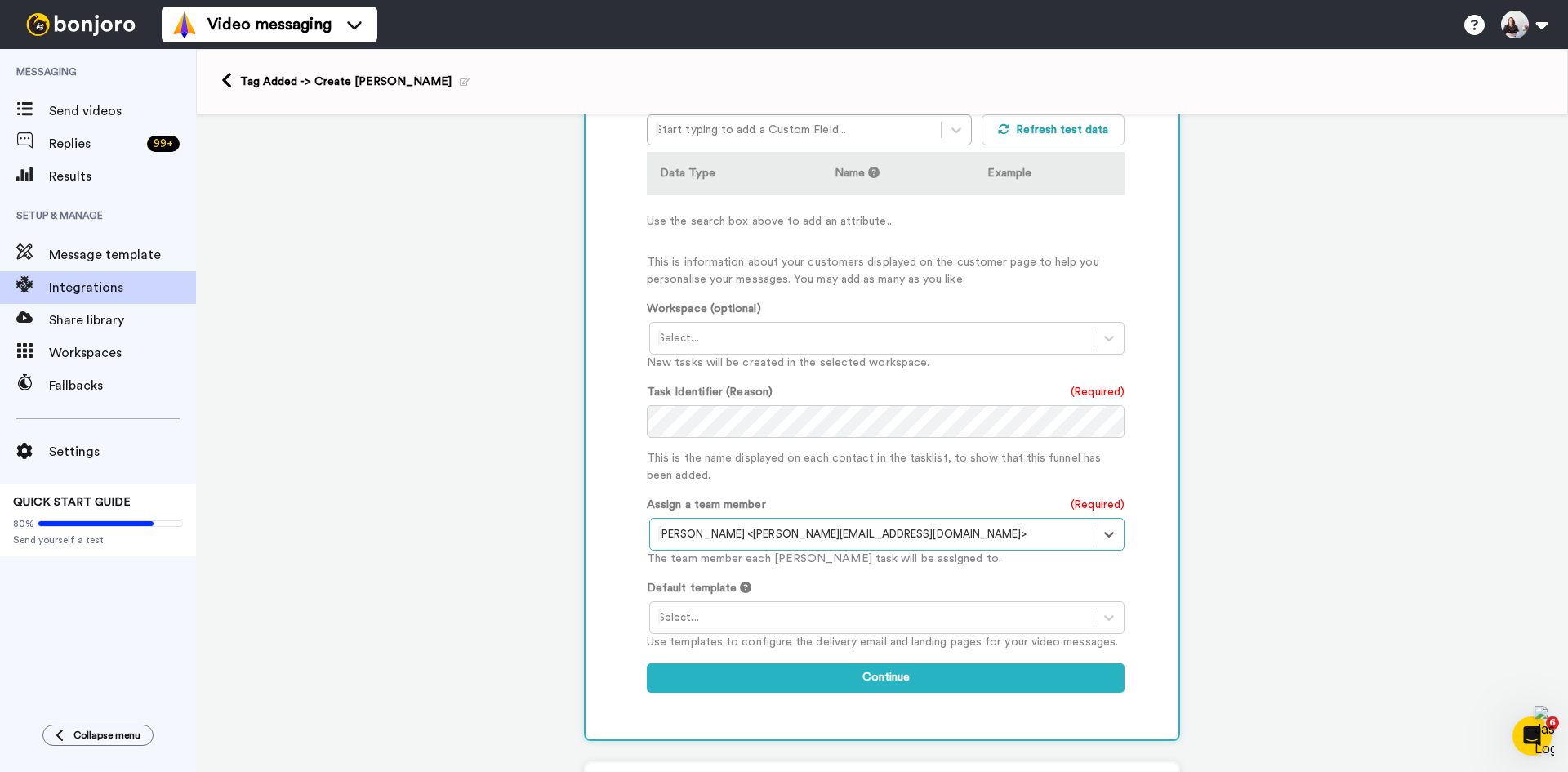
click at [796, 499] on div "Assign a team member (Required) option Catherine Erdly <catherine@futureretail.…" at bounding box center [886, 532] width 478 height 71
click at [784, 627] on div at bounding box center [872, 618] width 427 height 20
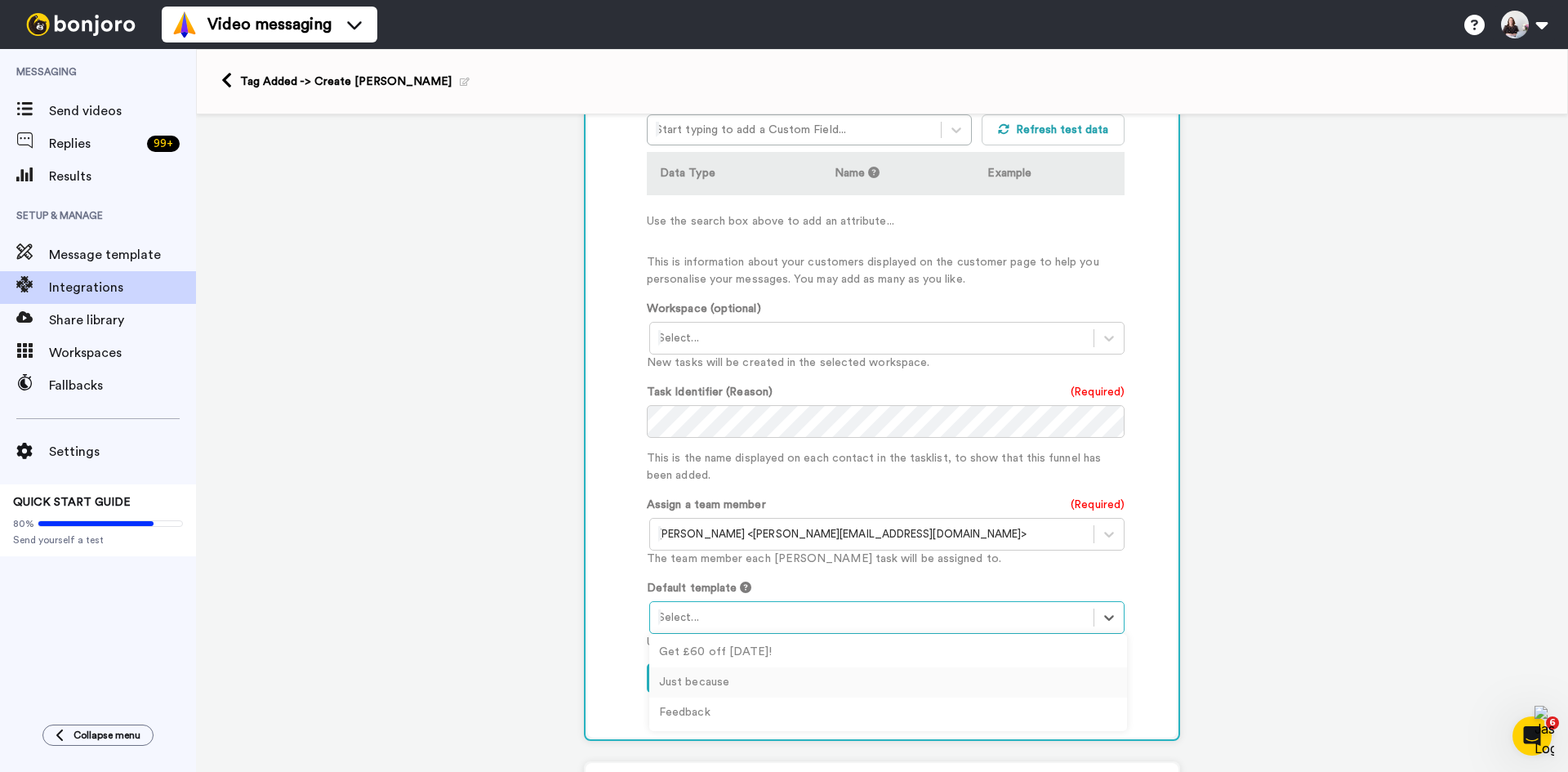
click at [756, 681] on div "Just because" at bounding box center [888, 682] width 478 height 30
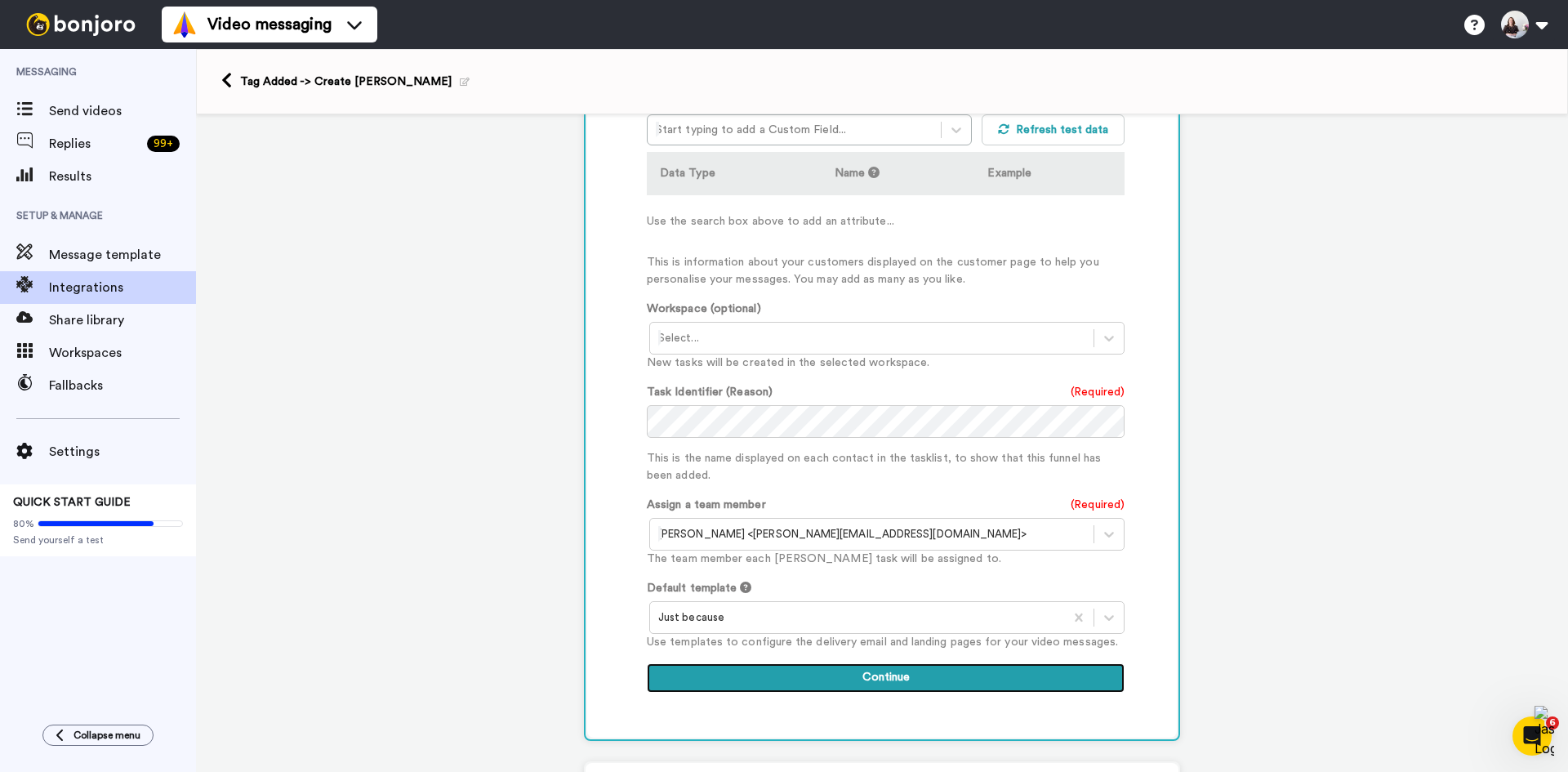
click at [813, 688] on button "Continue" at bounding box center [886, 677] width 478 height 29
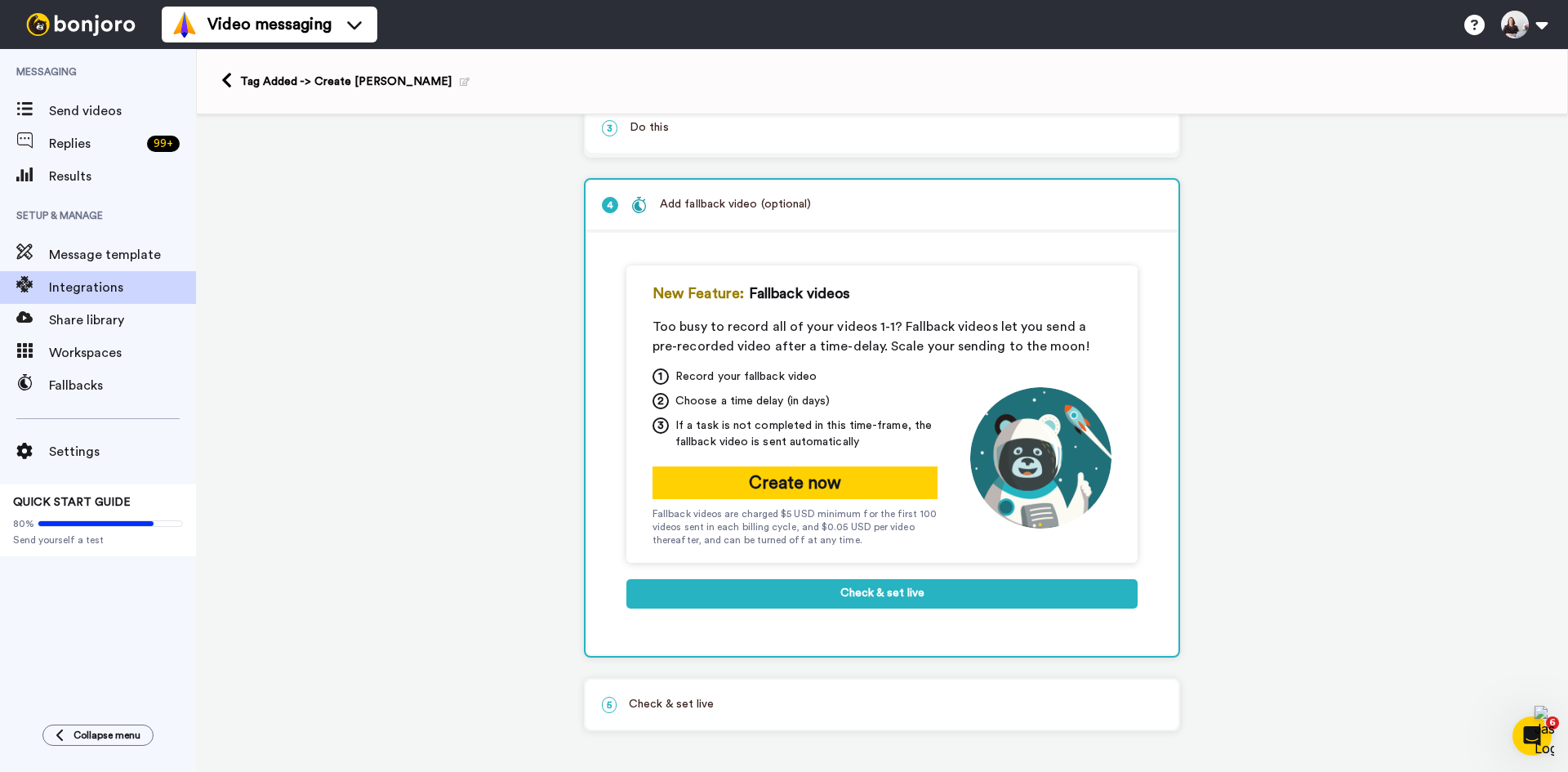
scroll to position [180, 0]
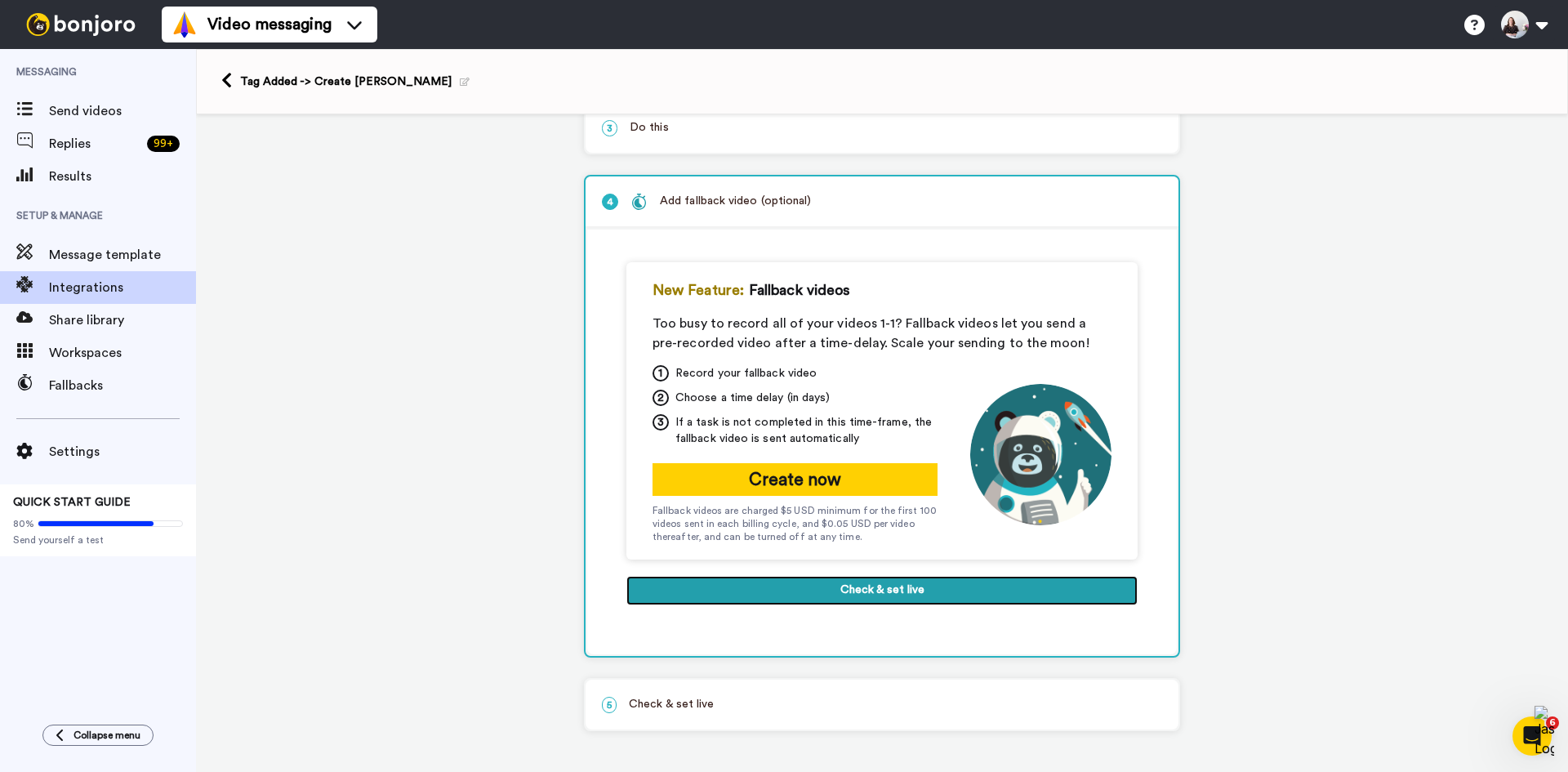
drag, startPoint x: 843, startPoint y: 602, endPoint x: 845, endPoint y: 643, distance: 41.0
click at [845, 643] on div "New Feature: Fallback videos Too busy to record all of your videos 1-1? Fallbac…" at bounding box center [882, 442] width 589 height 425
click at [846, 594] on button "Check & set live" at bounding box center [882, 590] width 511 height 29
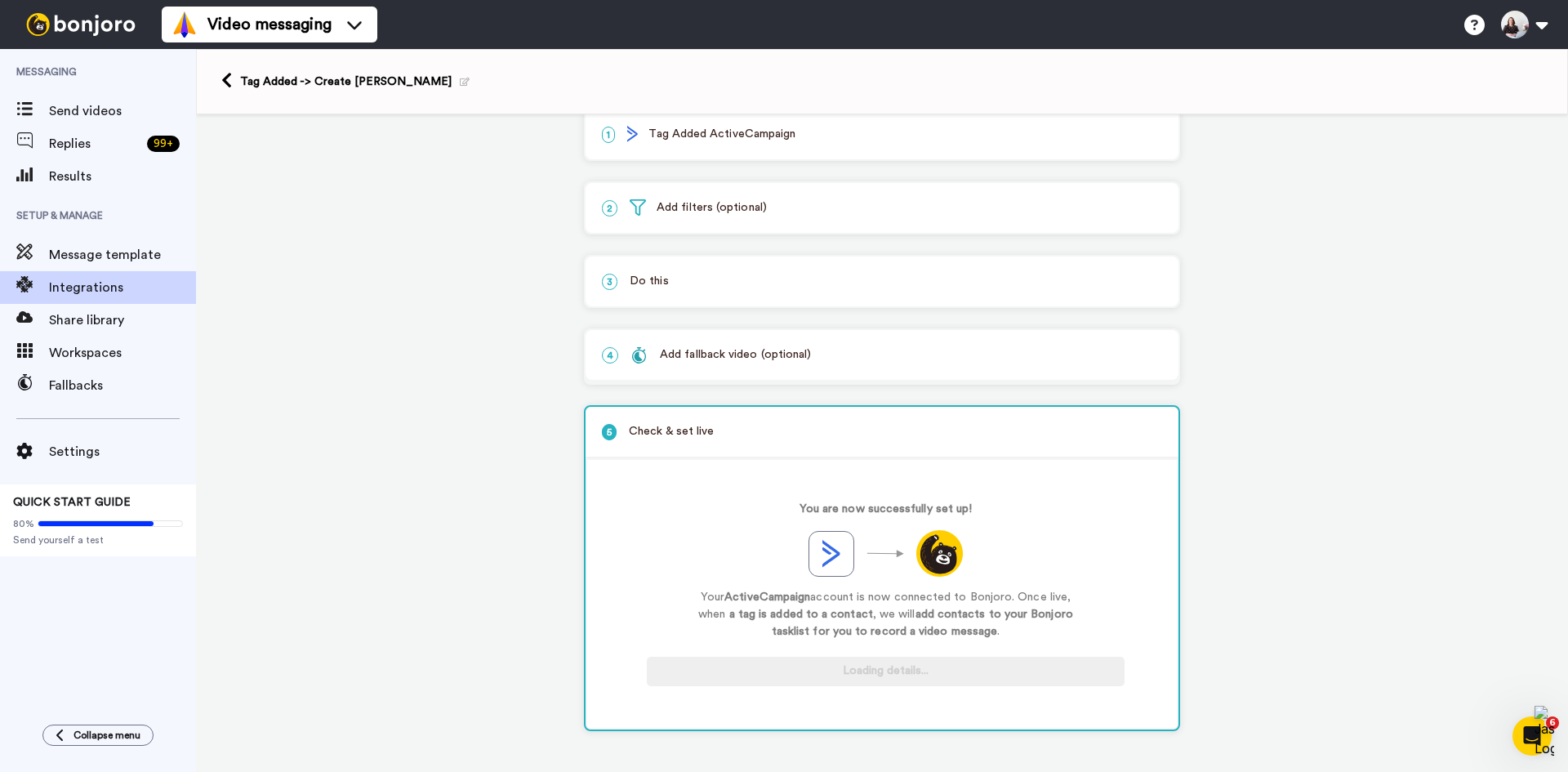
scroll to position [27, 0]
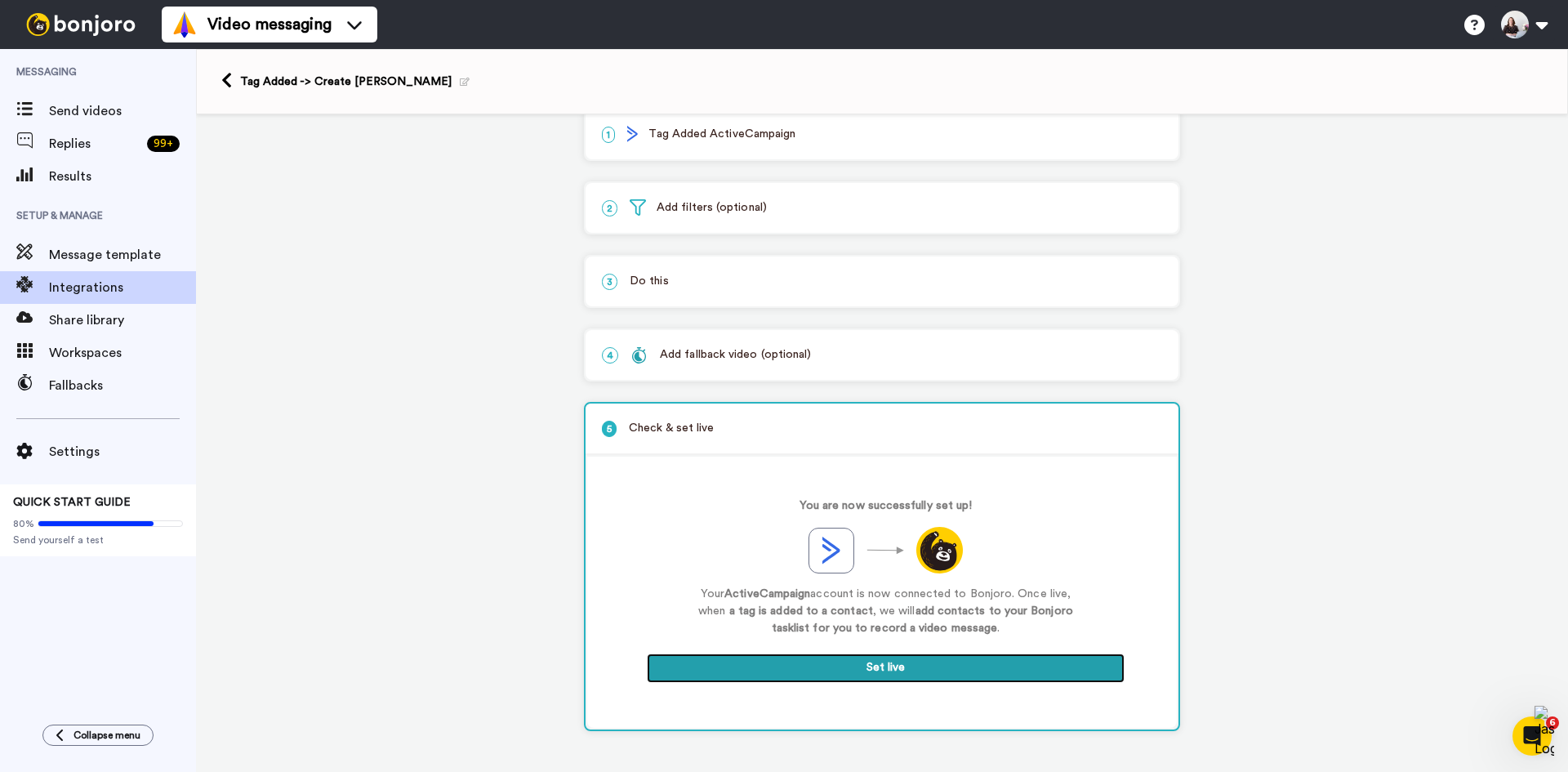
click at [912, 672] on button "Set live" at bounding box center [886, 667] width 478 height 29
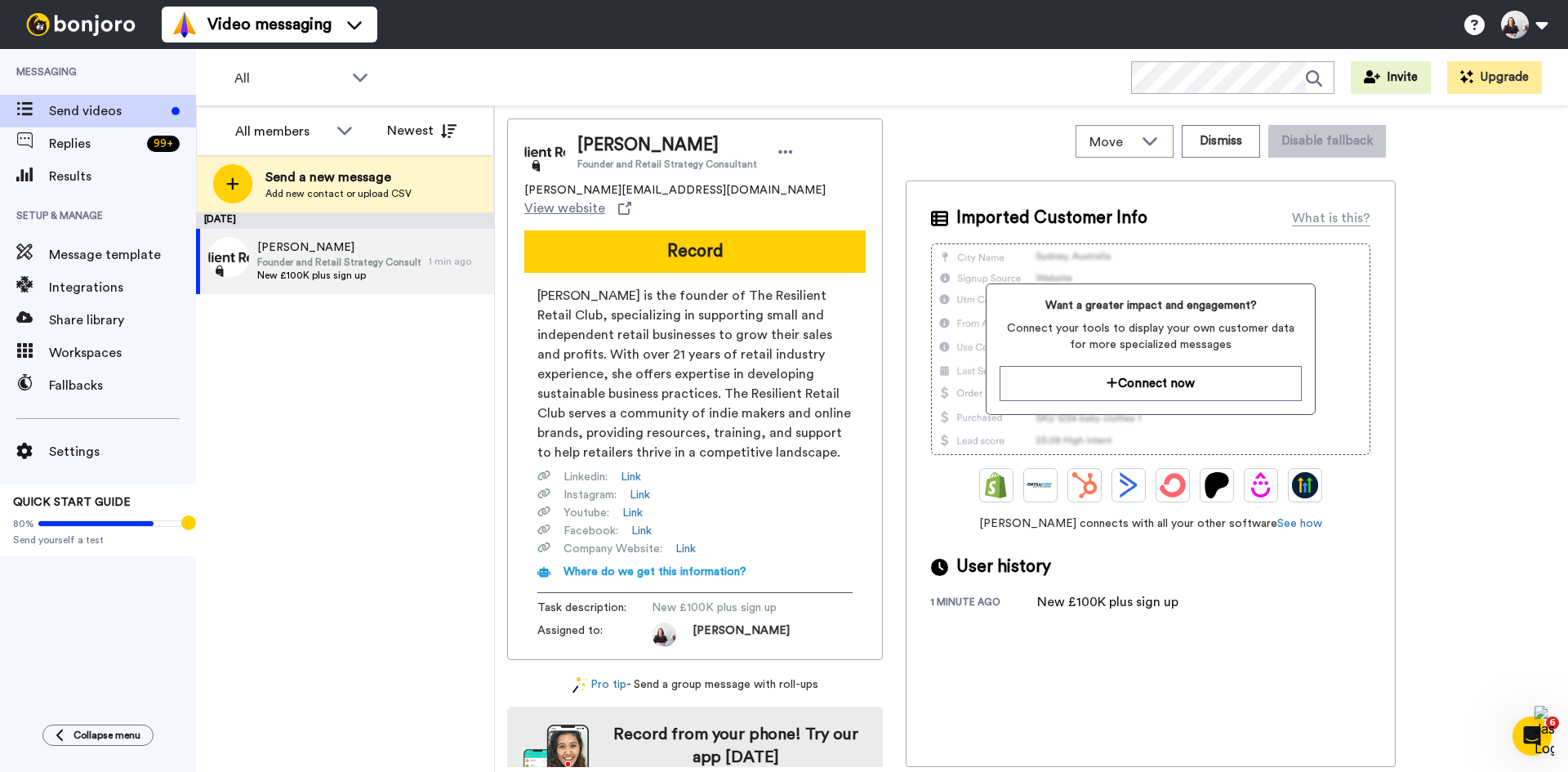
scroll to position [47, 0]
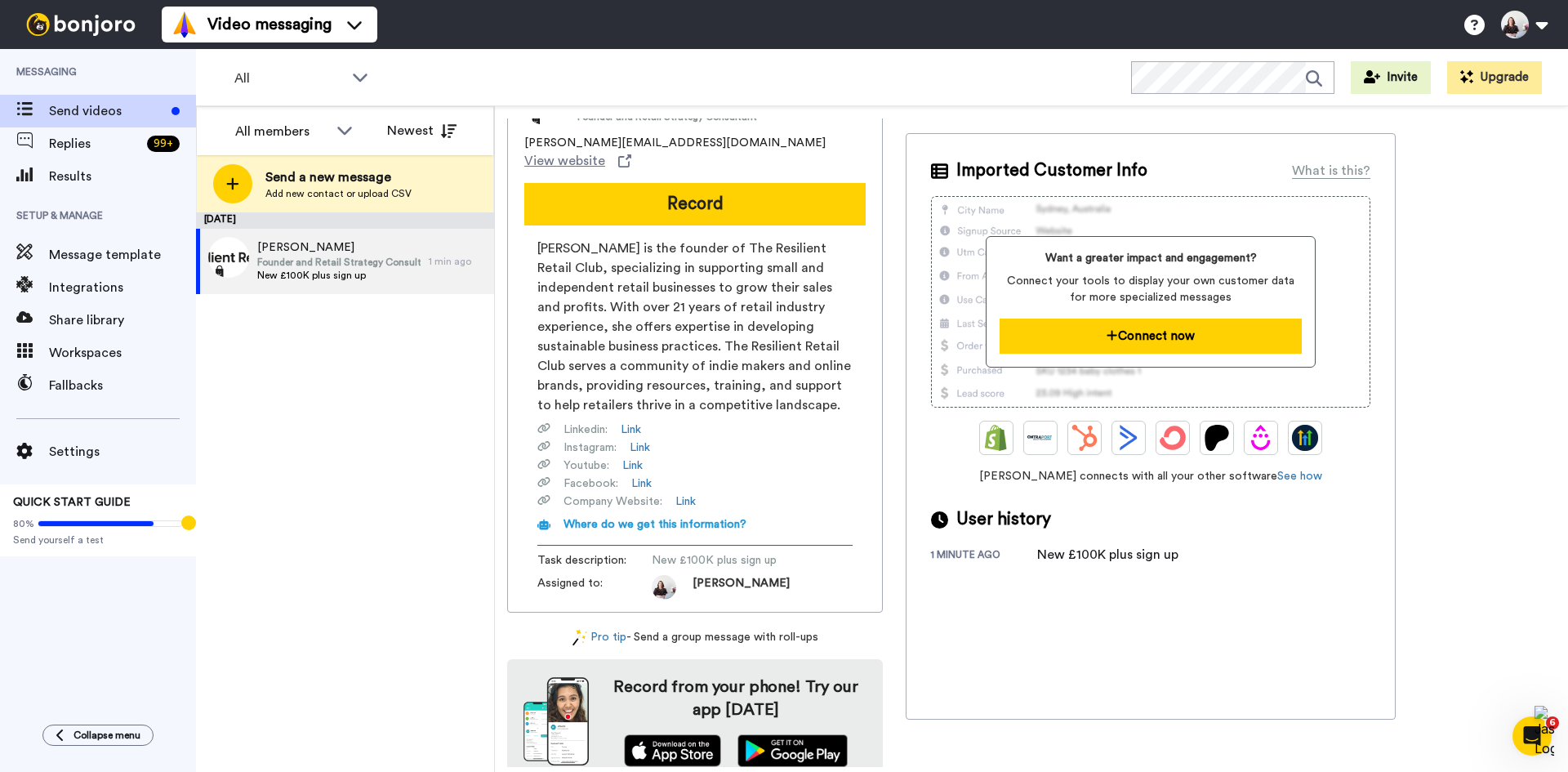
click at [1143, 335] on button "Connect now" at bounding box center [1150, 336] width 301 height 35
